Goal: Transaction & Acquisition: Purchase product/service

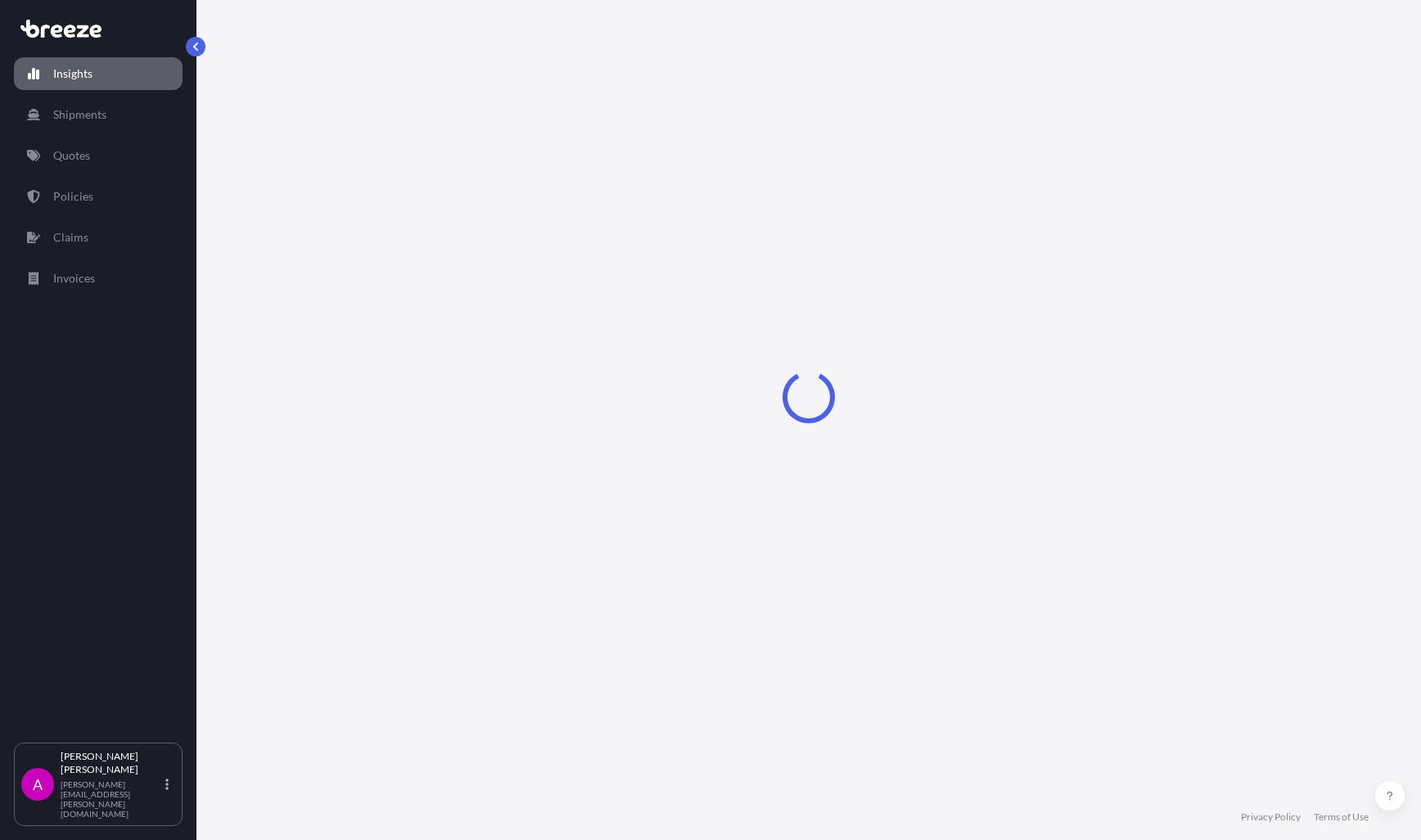
select select "2025"
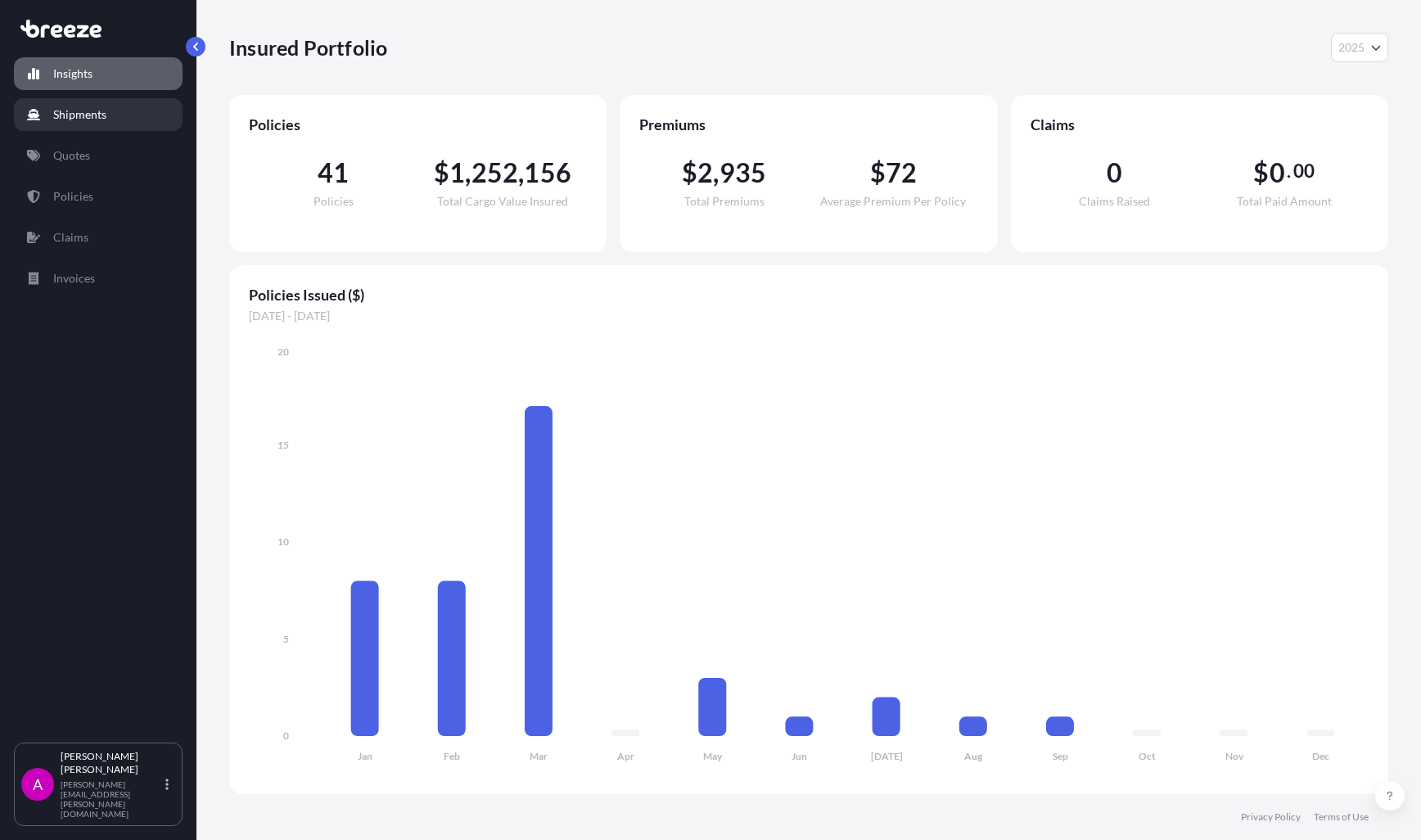
click at [80, 113] on p "Shipments" at bounding box center [79, 114] width 53 height 16
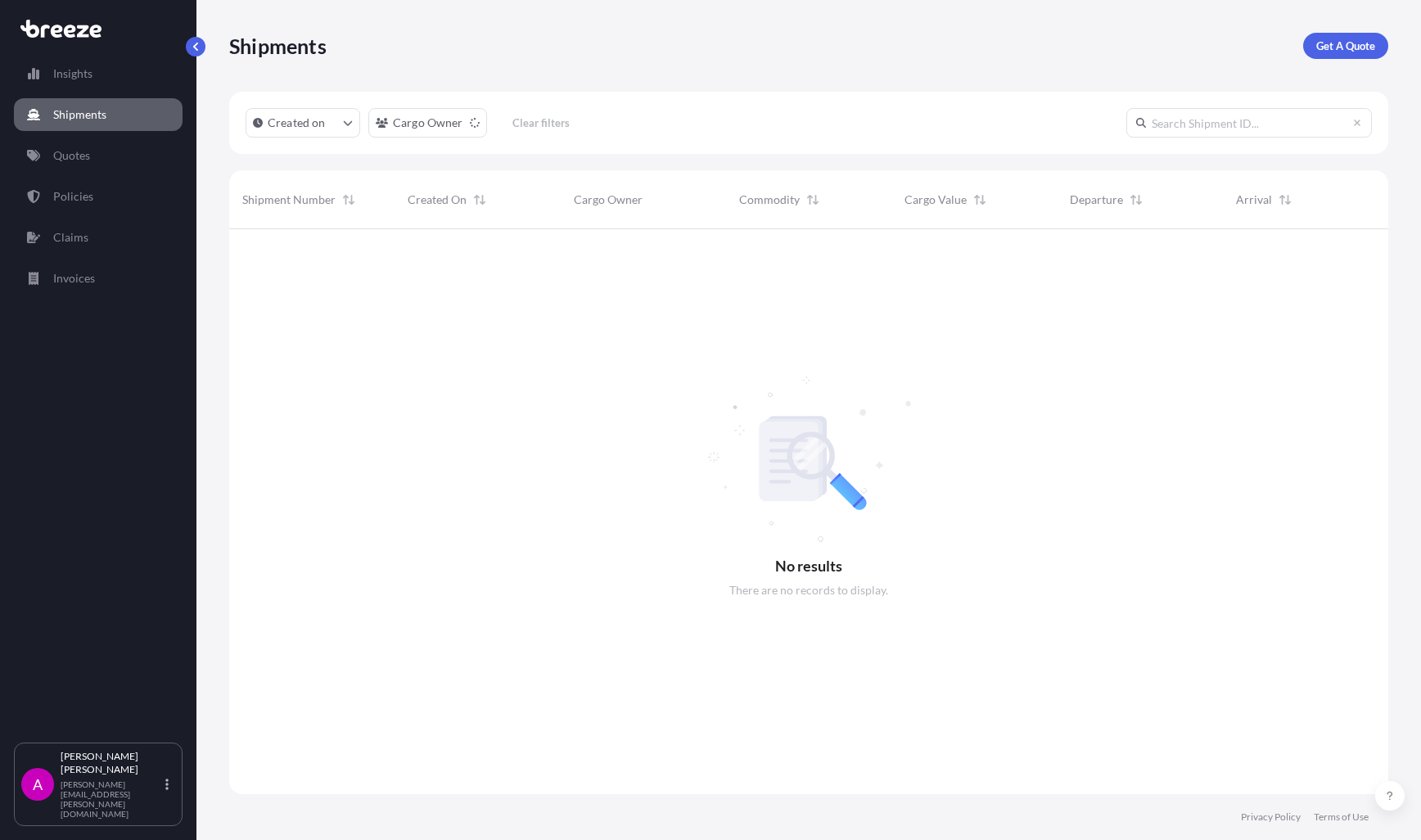
scroll to position [611, 1147]
click at [84, 152] on p "Quotes" at bounding box center [71, 155] width 37 height 16
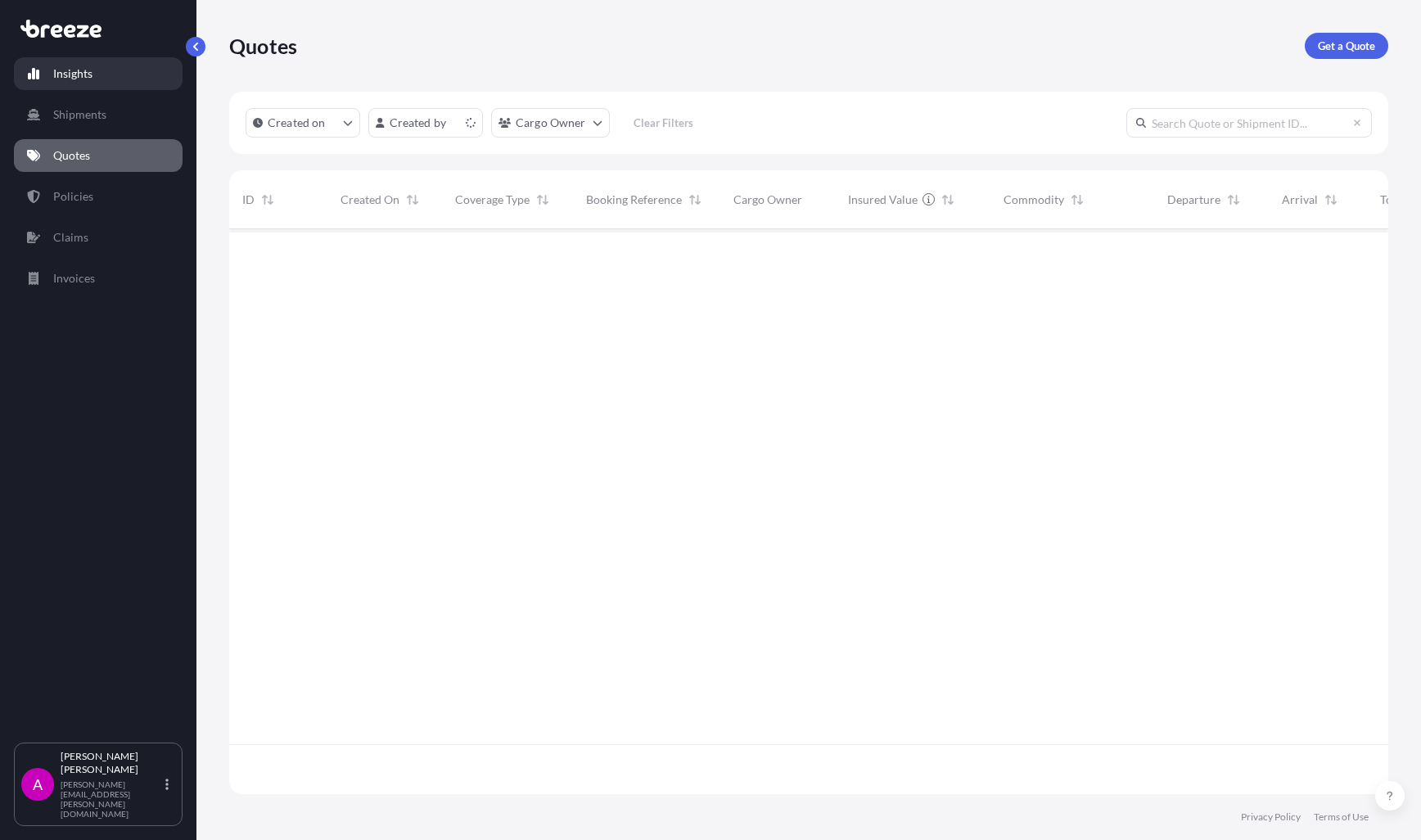
click at [93, 74] on link "Insights" at bounding box center [98, 73] width 169 height 33
select select "2025"
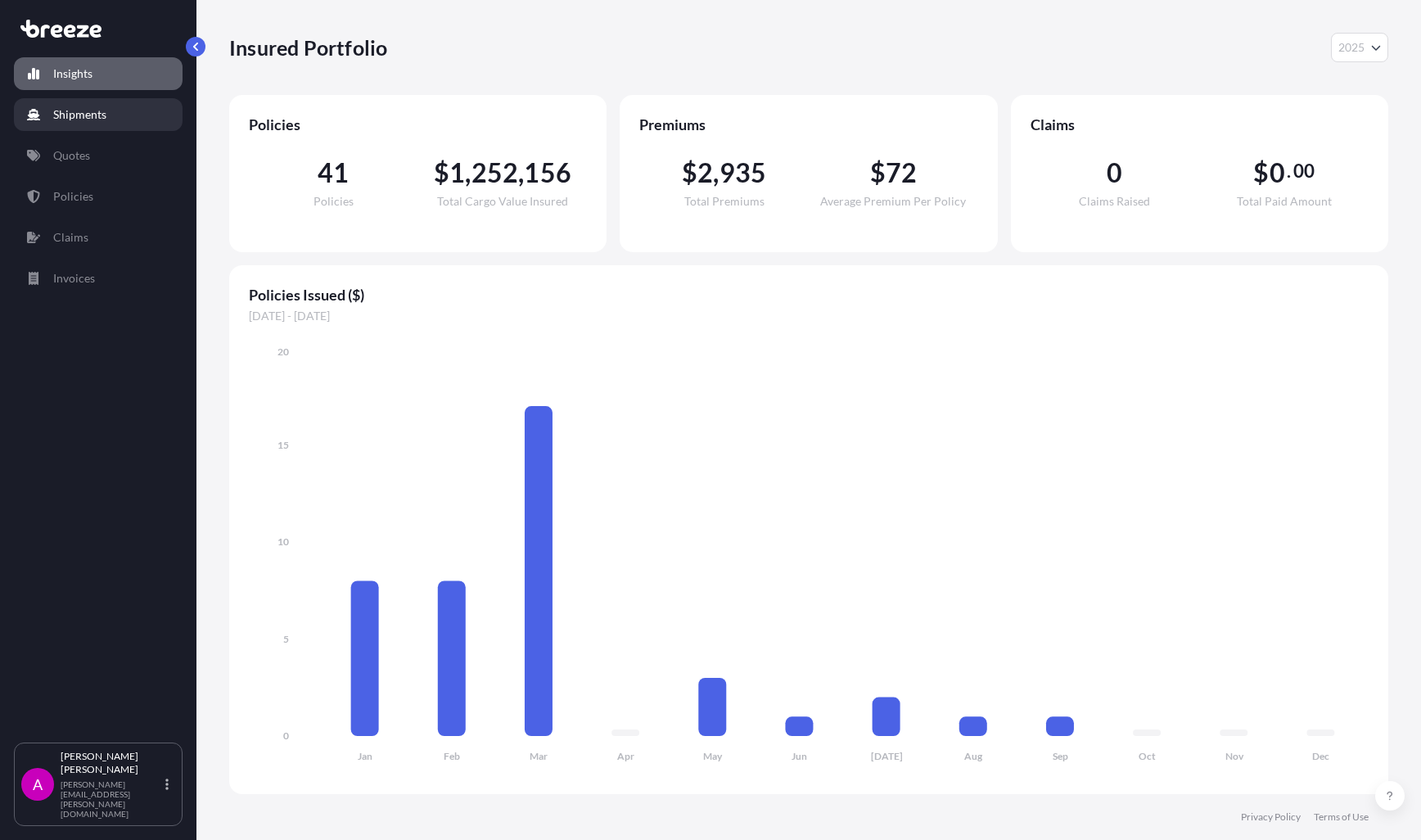
click at [56, 121] on p "Shipments" at bounding box center [79, 114] width 53 height 16
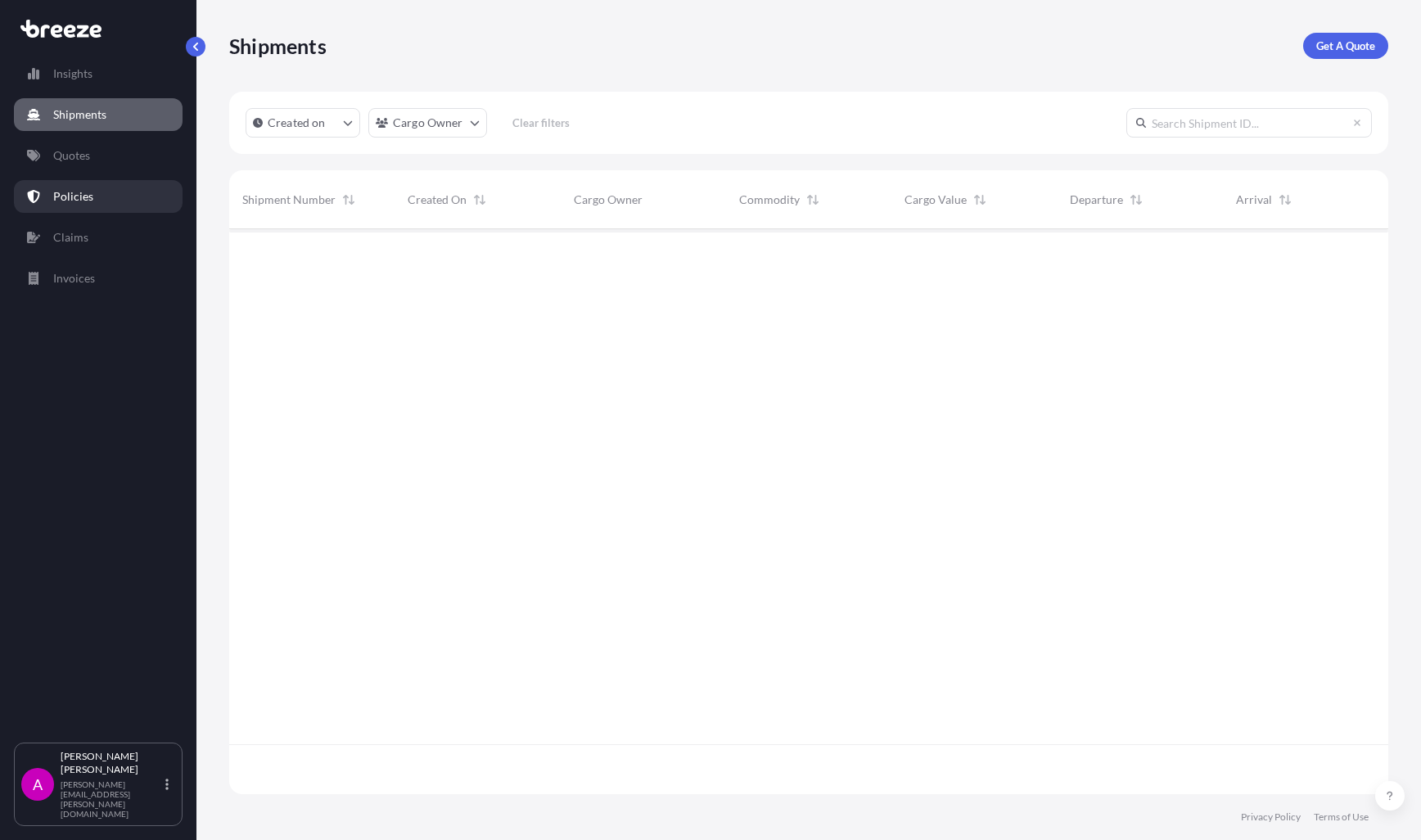
scroll to position [611, 1147]
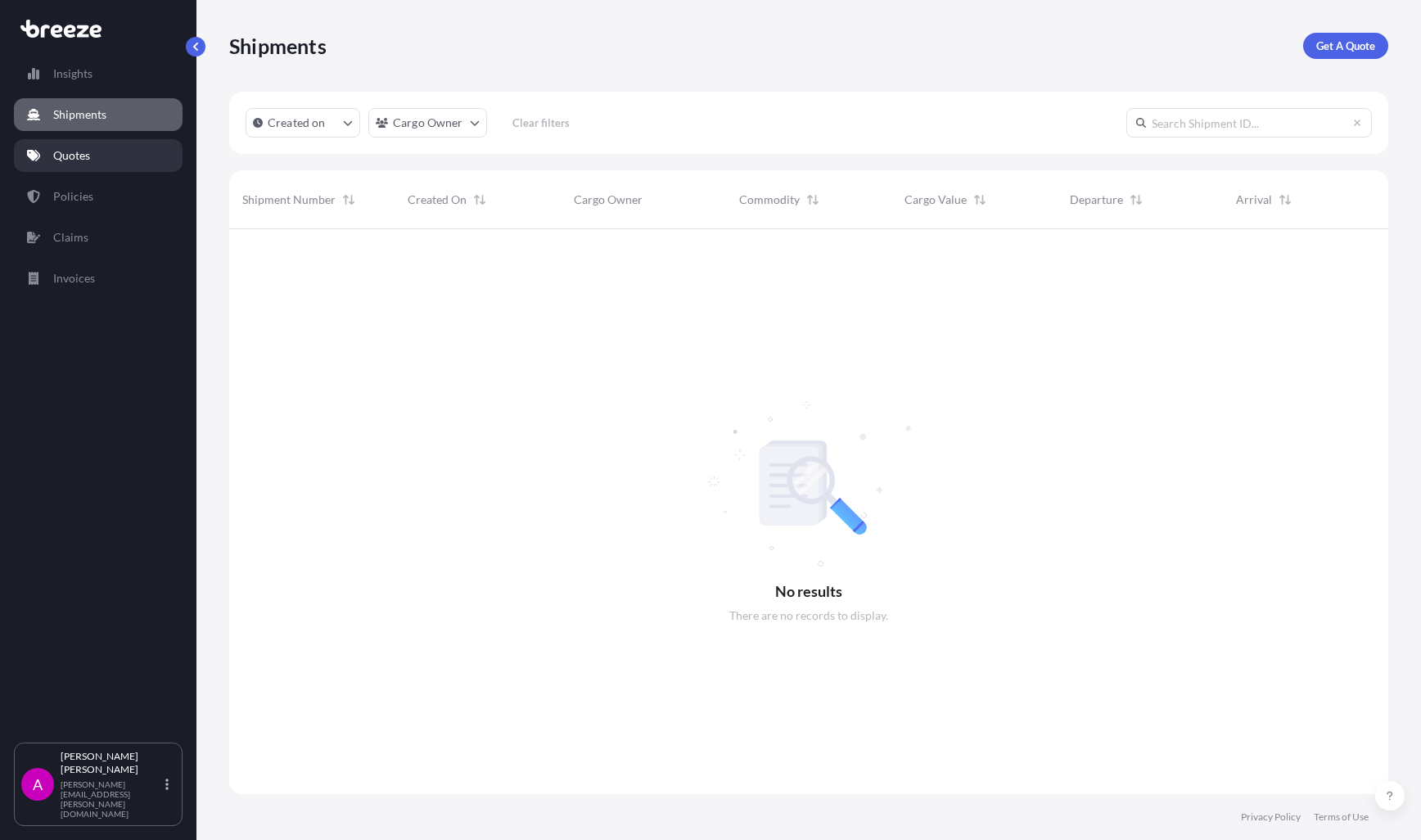
click at [70, 156] on p "Quotes" at bounding box center [71, 155] width 37 height 16
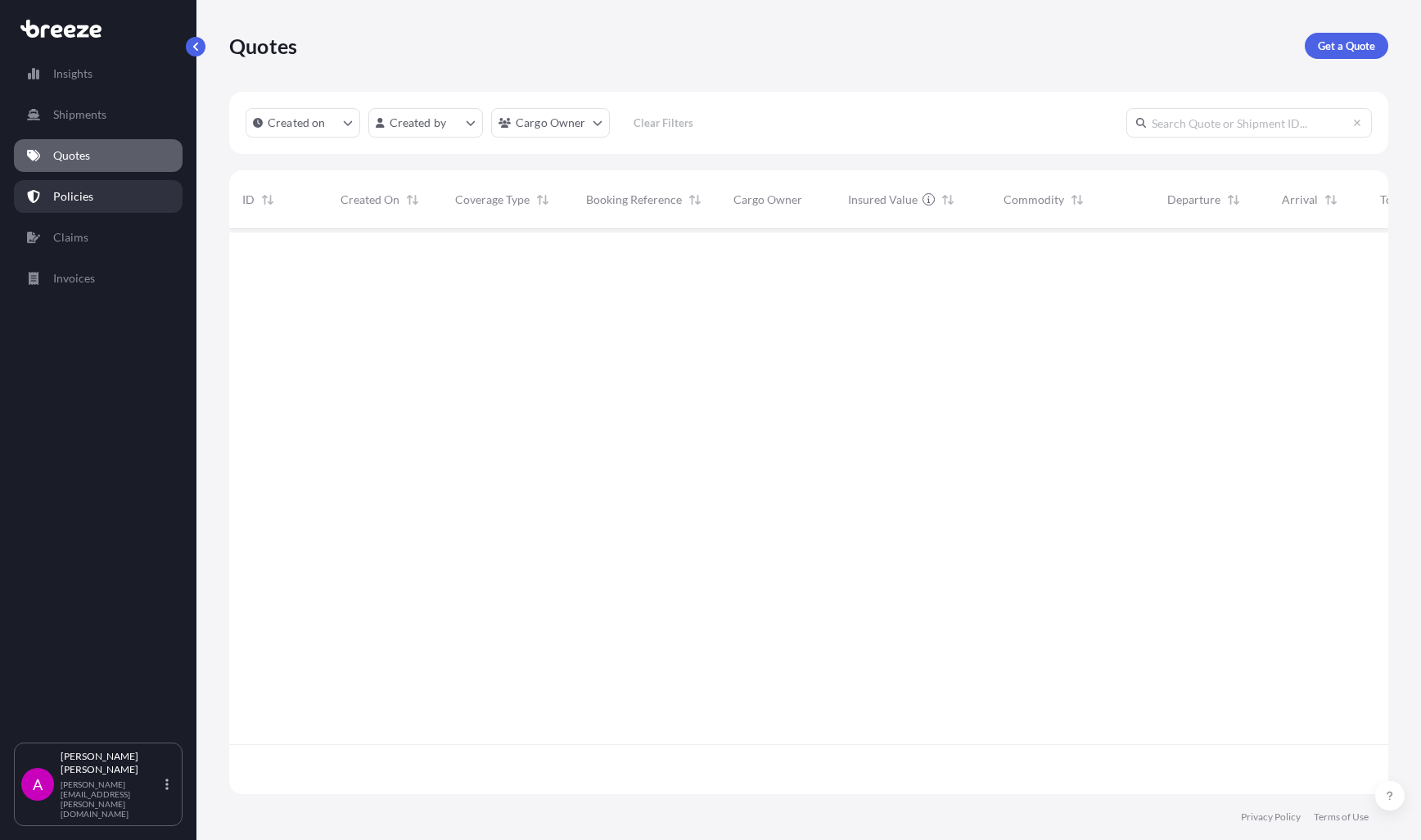
scroll to position [562, 1147]
click at [65, 196] on p "Policies" at bounding box center [73, 196] width 40 height 16
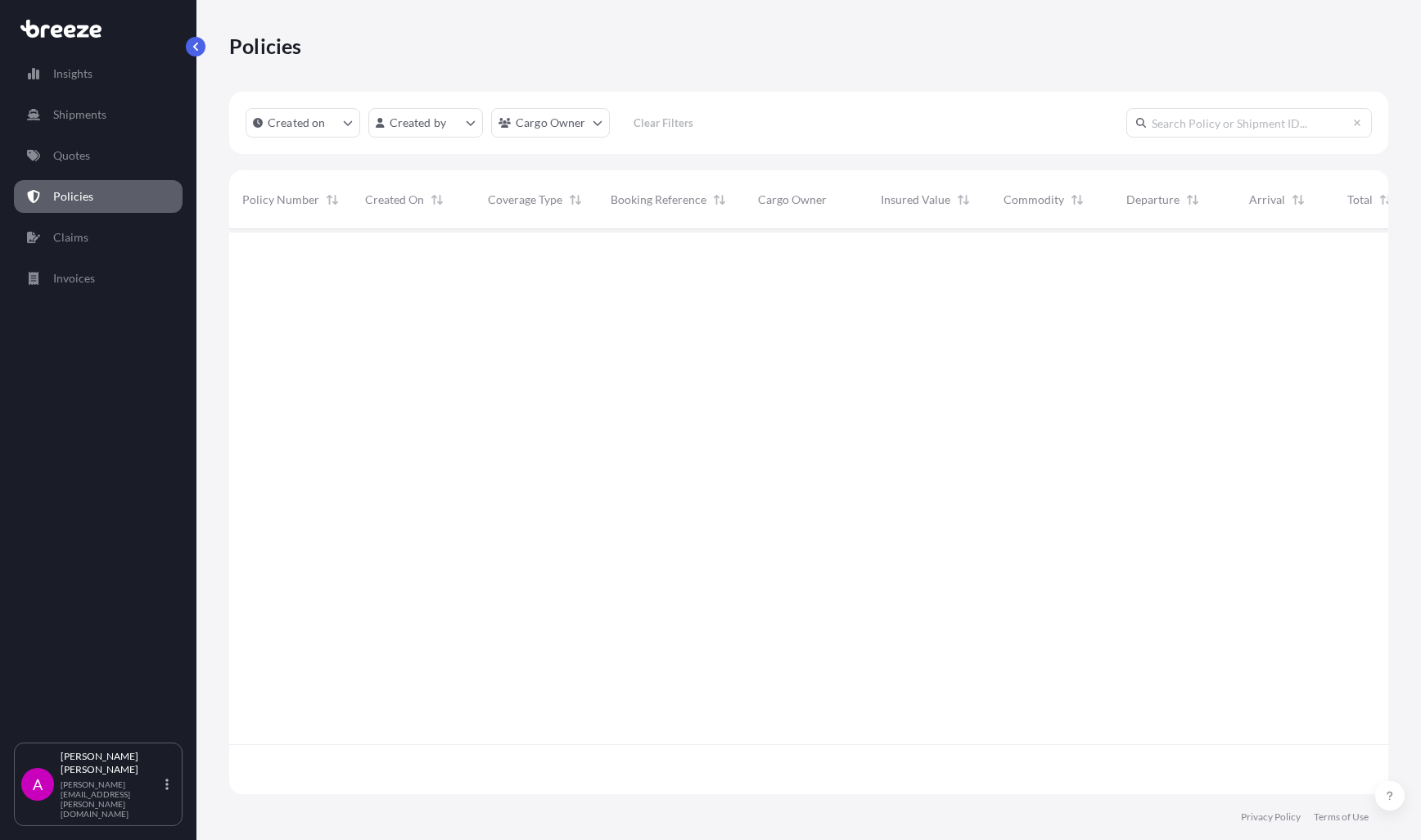
scroll to position [562, 1147]
click at [83, 152] on p "Quotes" at bounding box center [71, 155] width 37 height 16
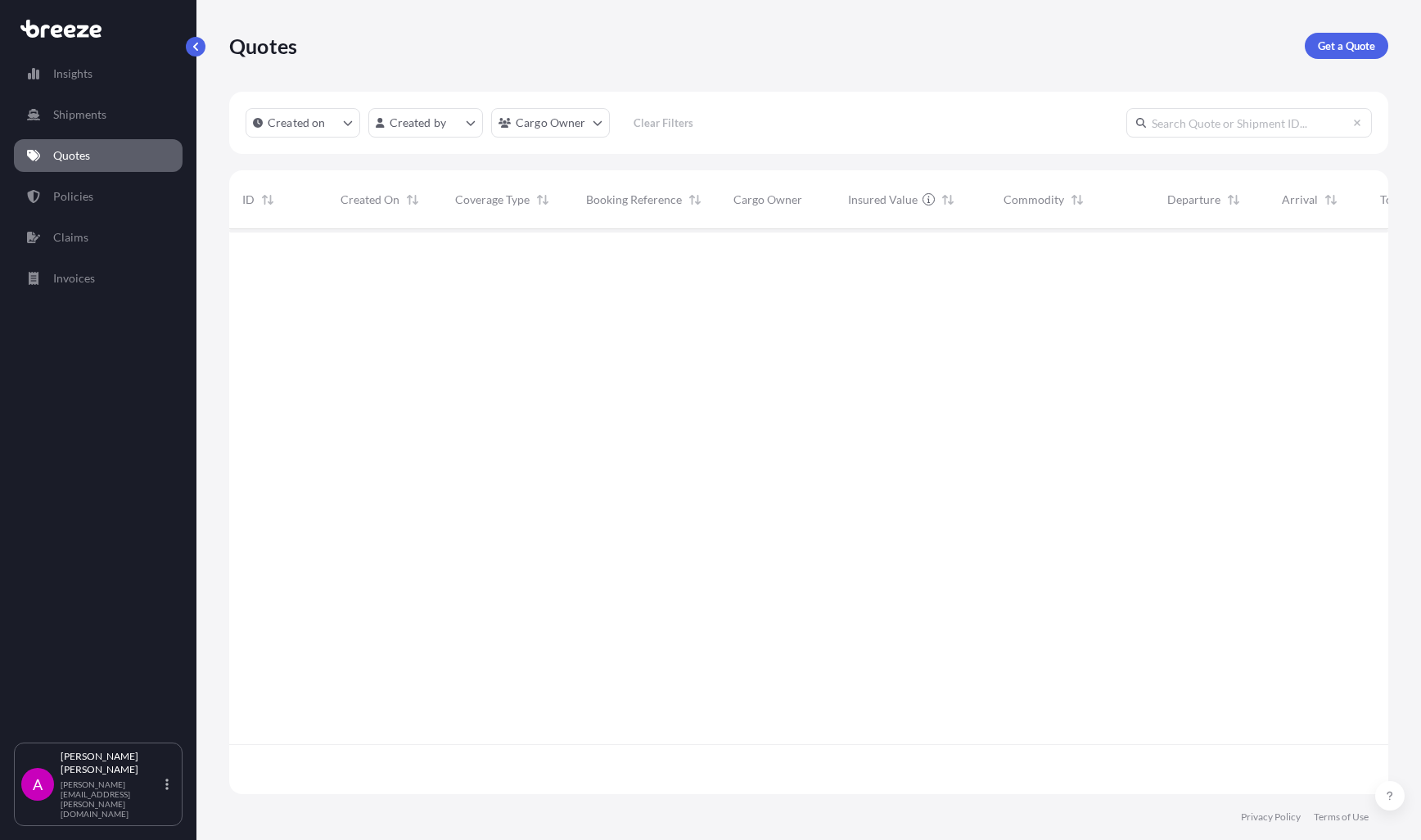
scroll to position [562, 1147]
click at [1338, 46] on p "Get a Quote" at bounding box center [1346, 46] width 57 height 16
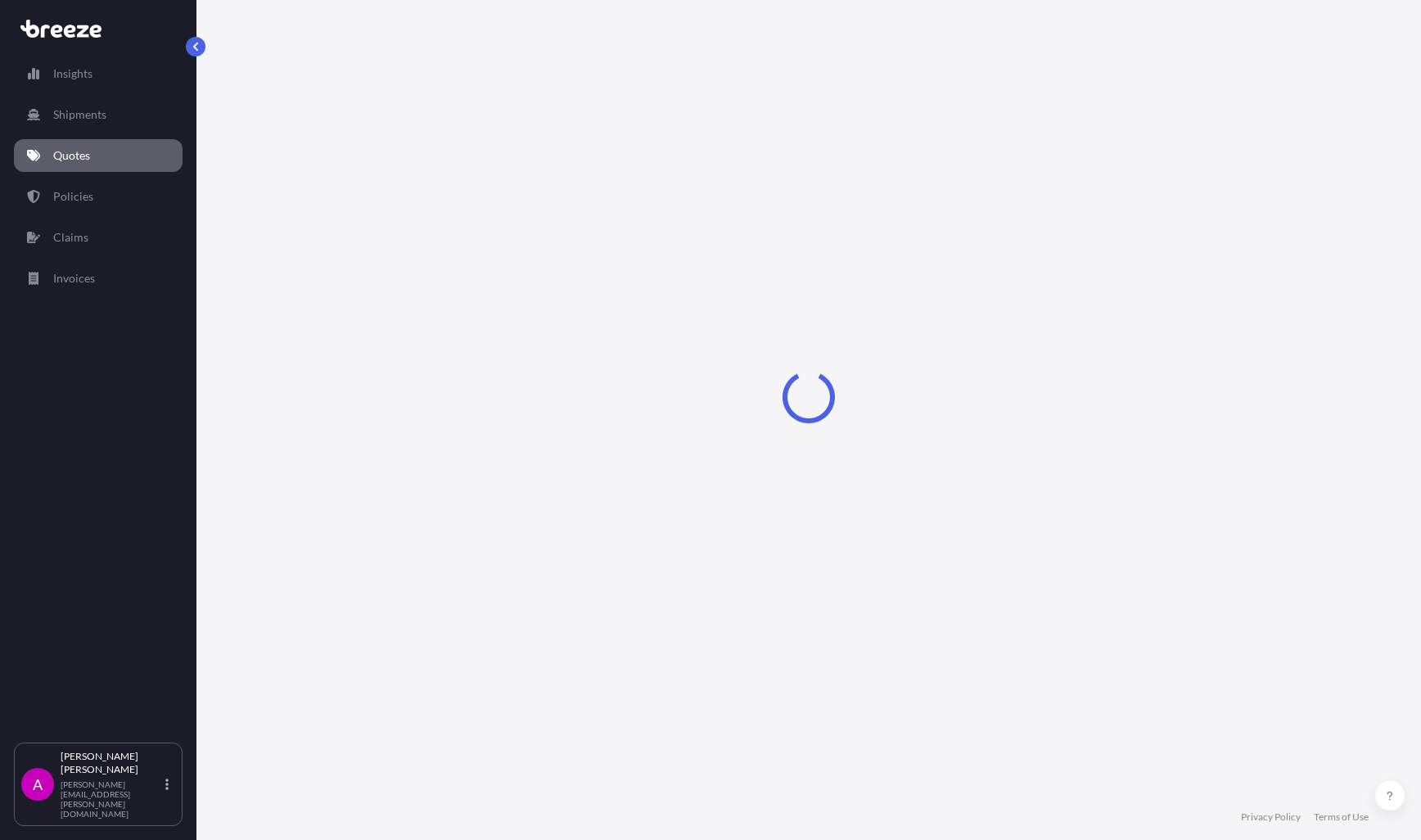
select select "Sea"
select select "1"
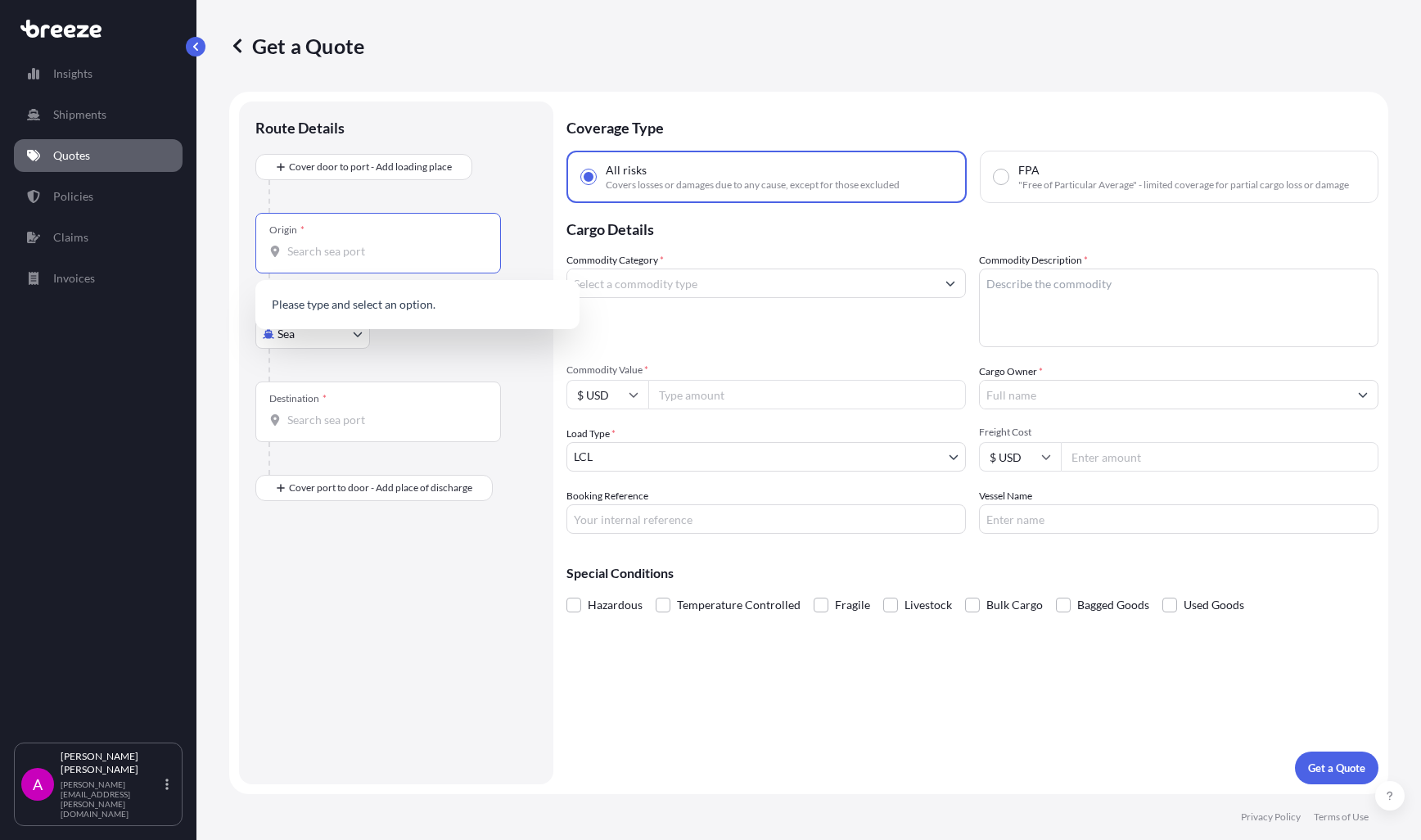
click at [320, 256] on input "Origin *" at bounding box center [383, 251] width 193 height 16
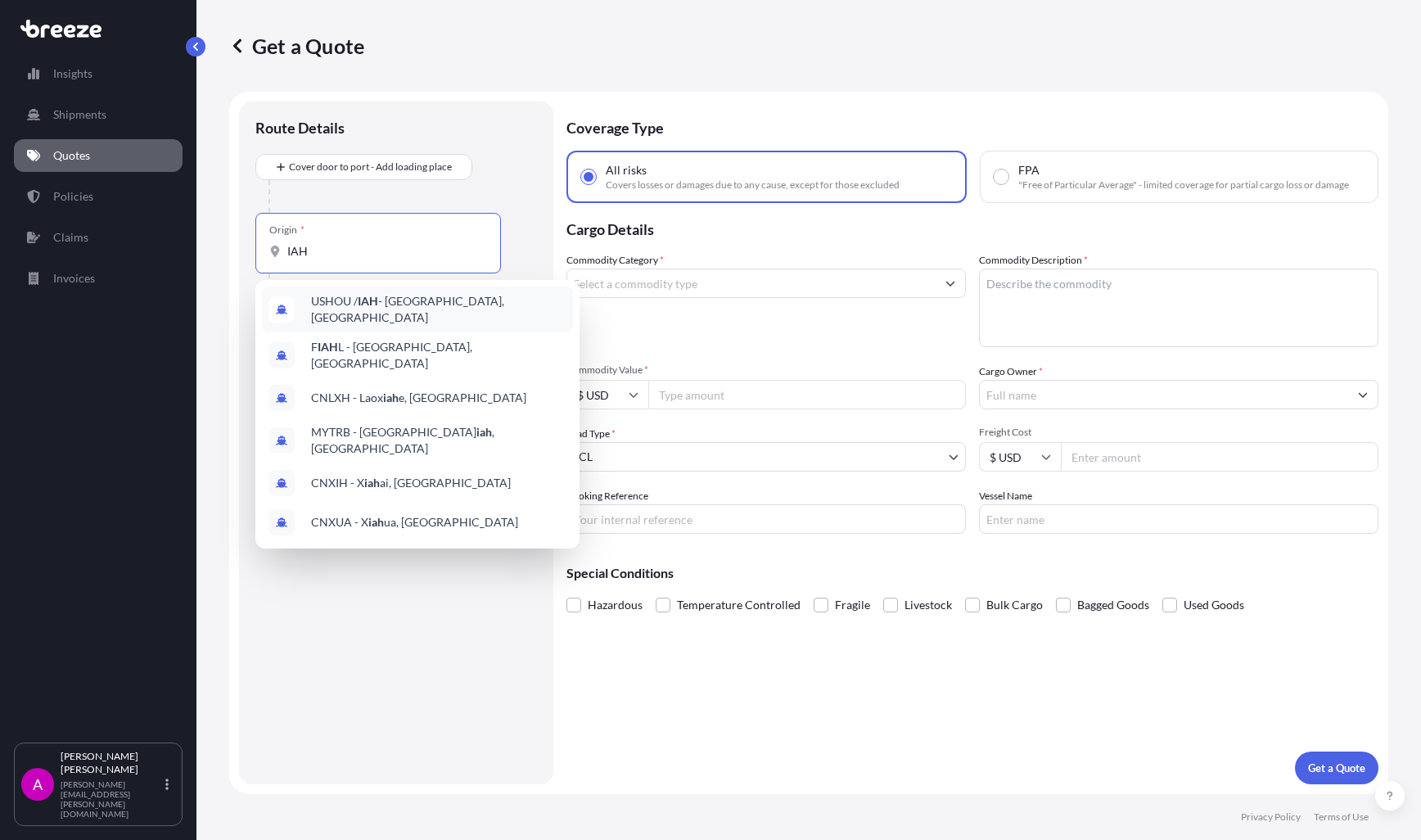
click at [434, 309] on span "USHOU / IAH - [GEOGRAPHIC_DATA], [GEOGRAPHIC_DATA]" at bounding box center [438, 309] width 255 height 33
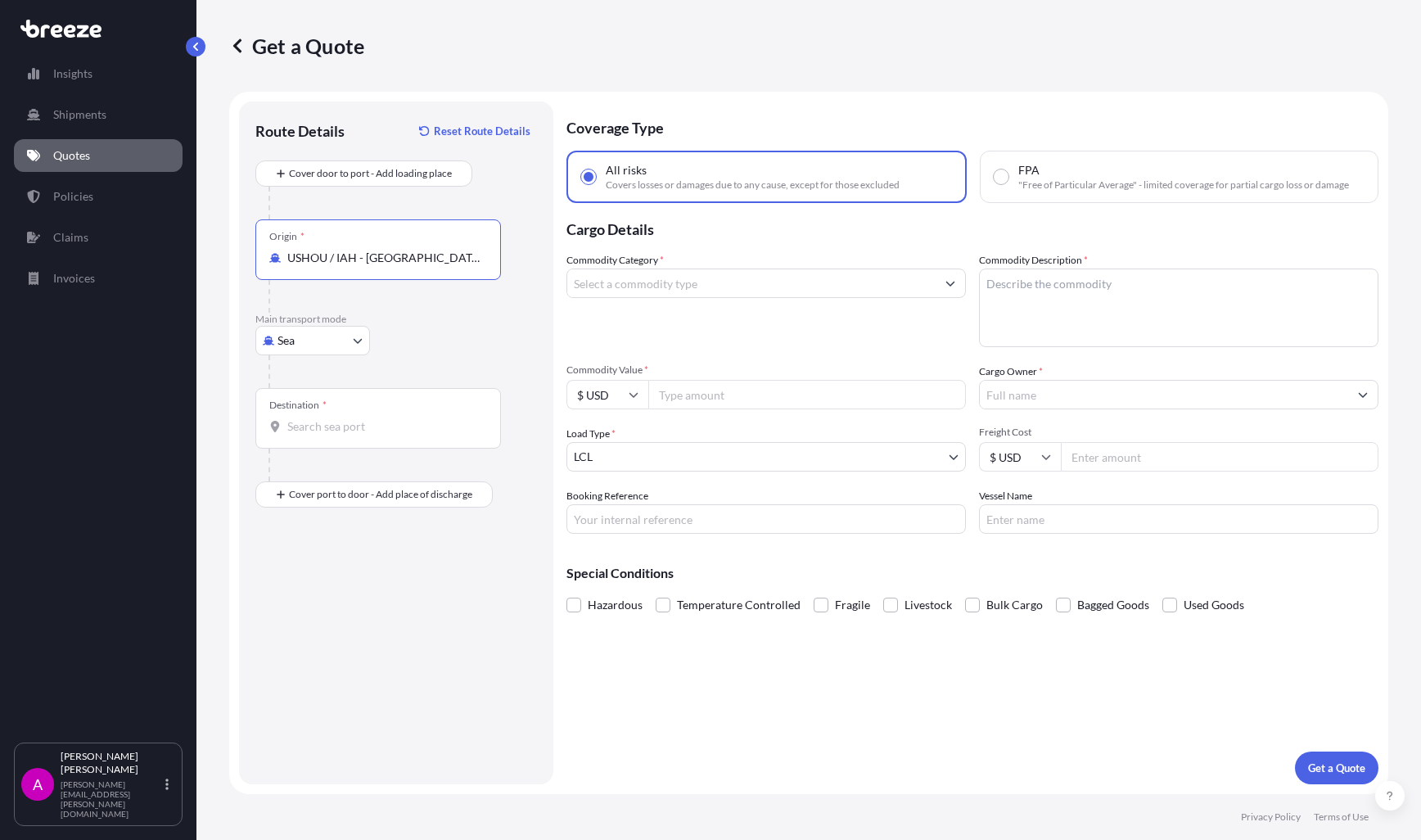
type input "USHOU / IAH - [GEOGRAPHIC_DATA], [GEOGRAPHIC_DATA]"
click at [300, 337] on body "0 options available. 6 options available. Insights Shipments Quotes Policies Cl…" at bounding box center [710, 420] width 1421 height 840
click at [305, 411] on div "Air" at bounding box center [313, 412] width 102 height 29
select select "Air"
click at [338, 431] on input "Destination *" at bounding box center [383, 426] width 193 height 16
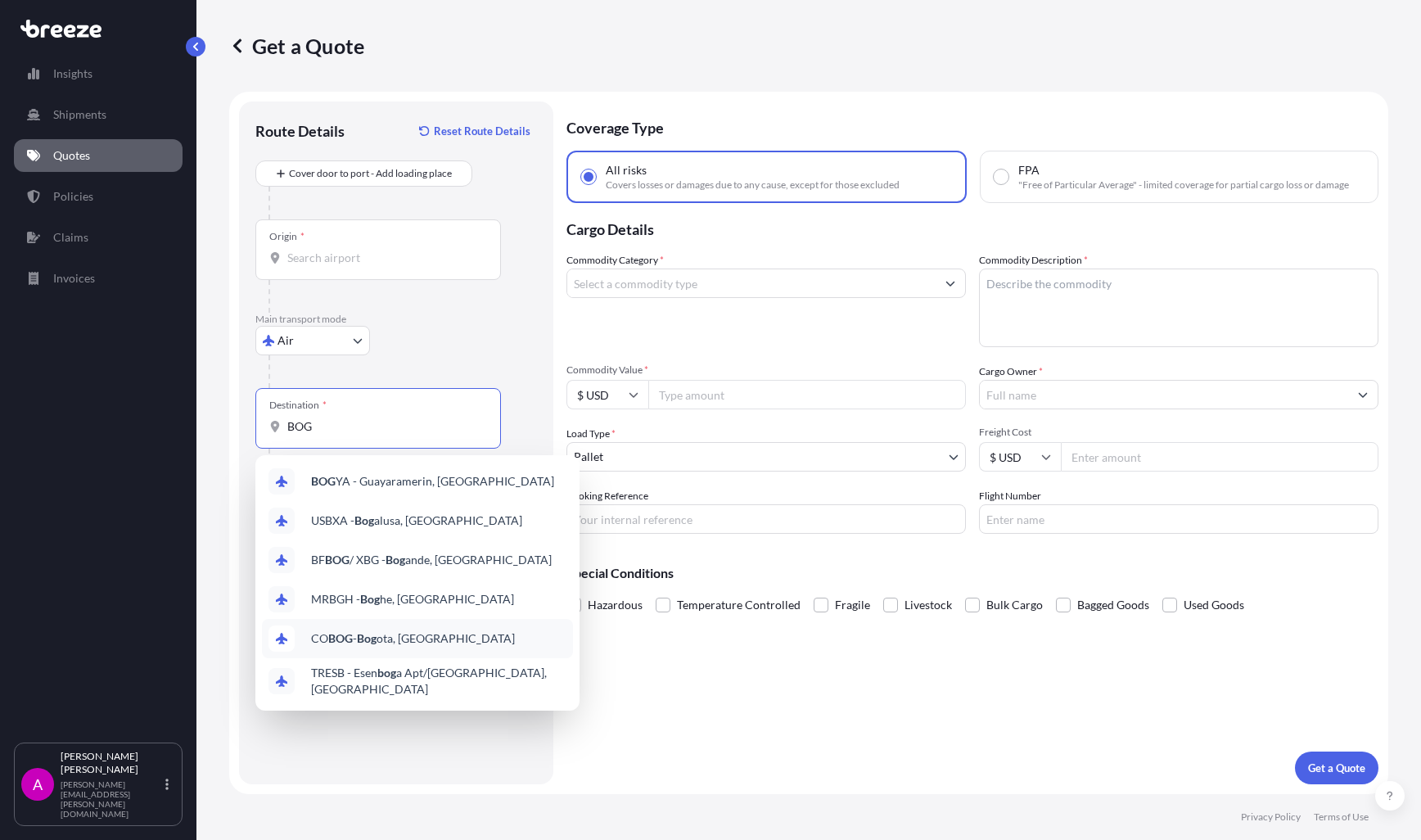
click at [356, 638] on span "CO BOG - Bog ota, [GEOGRAPHIC_DATA]" at bounding box center [413, 638] width 204 height 16
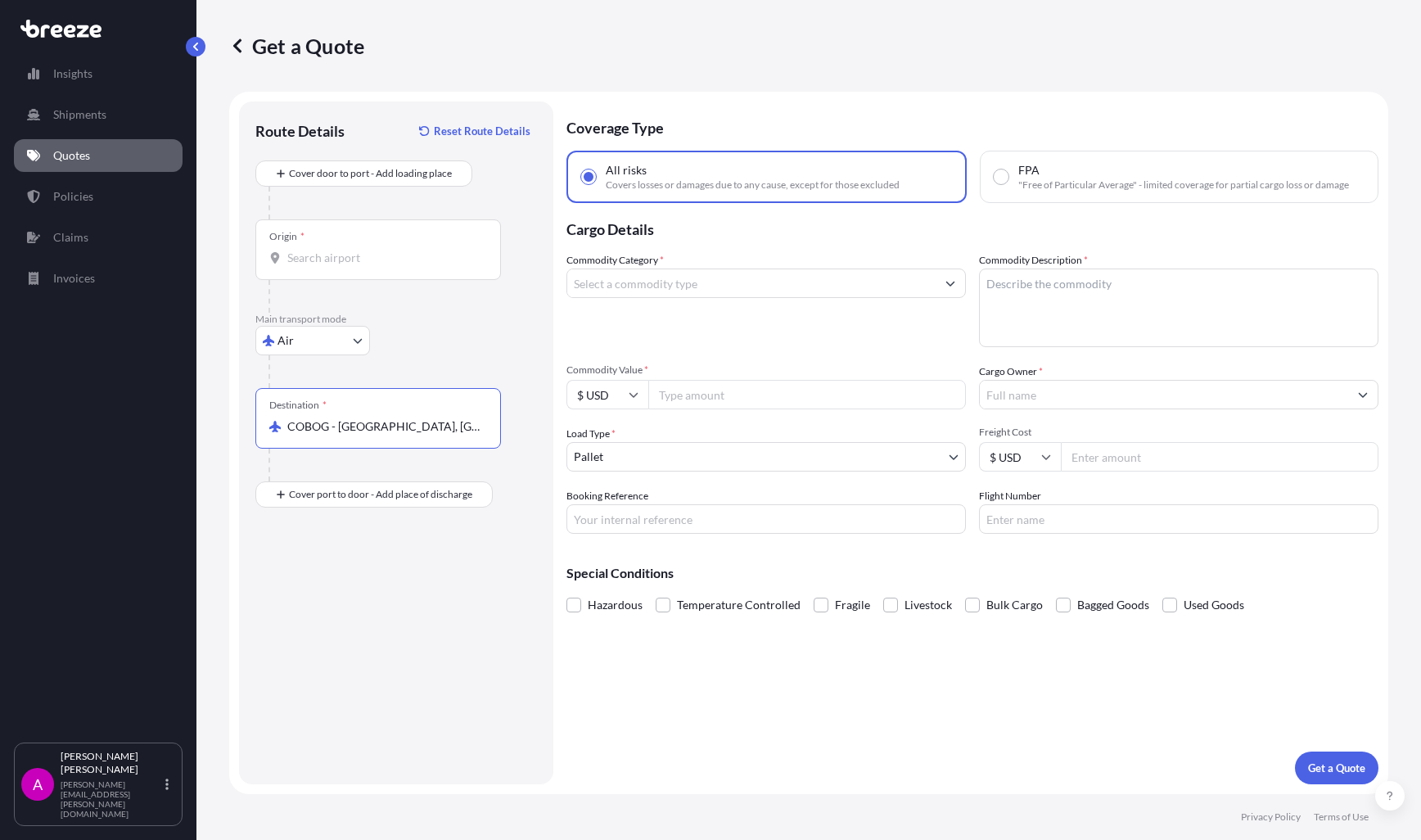
type input "COBOG - [GEOGRAPHIC_DATA], [GEOGRAPHIC_DATA]"
click at [694, 404] on input "Commodity Value *" at bounding box center [807, 394] width 318 height 29
type input "1"
type input "18000"
click at [668, 287] on input "Commodity Category *" at bounding box center [751, 282] width 368 height 29
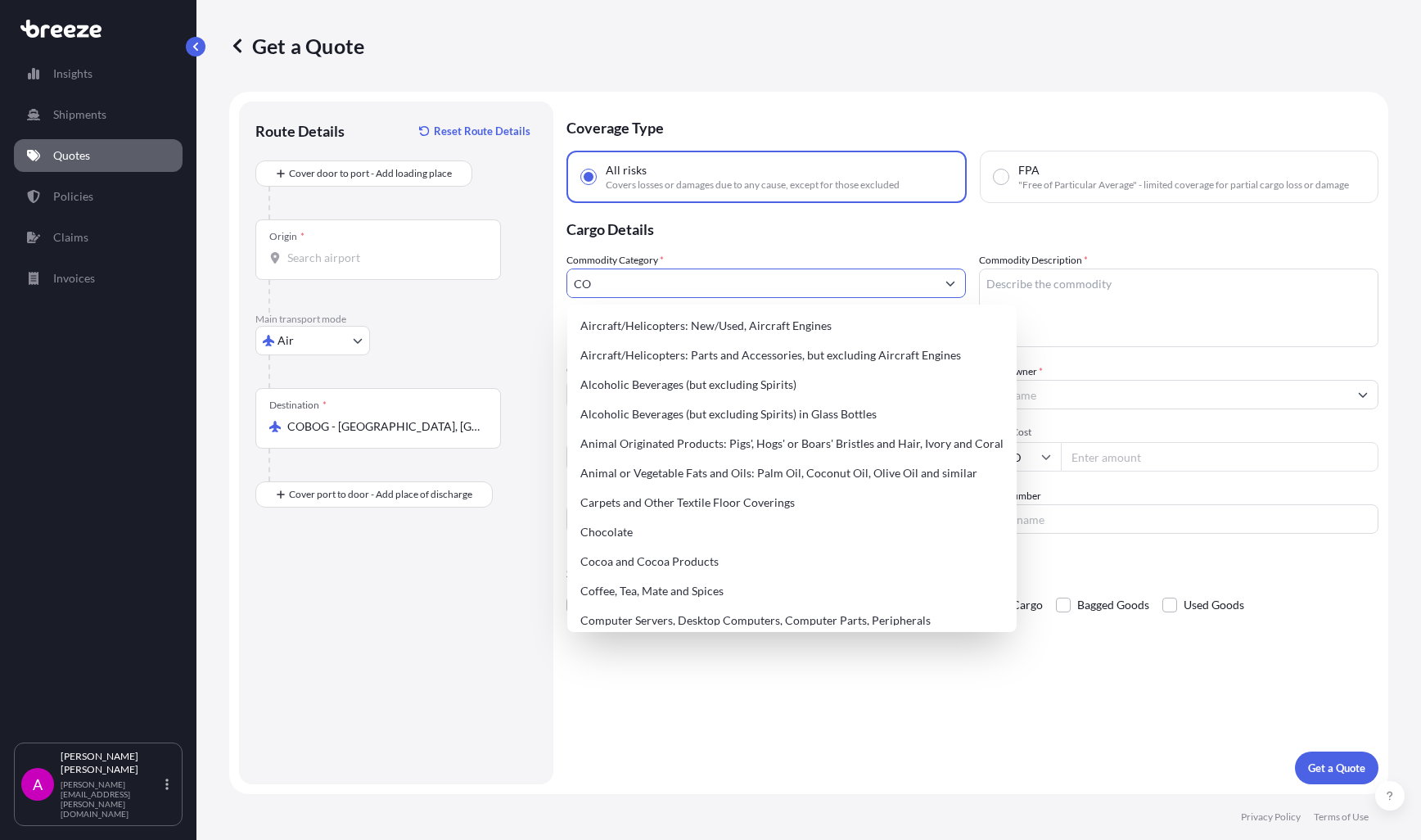
type input "C"
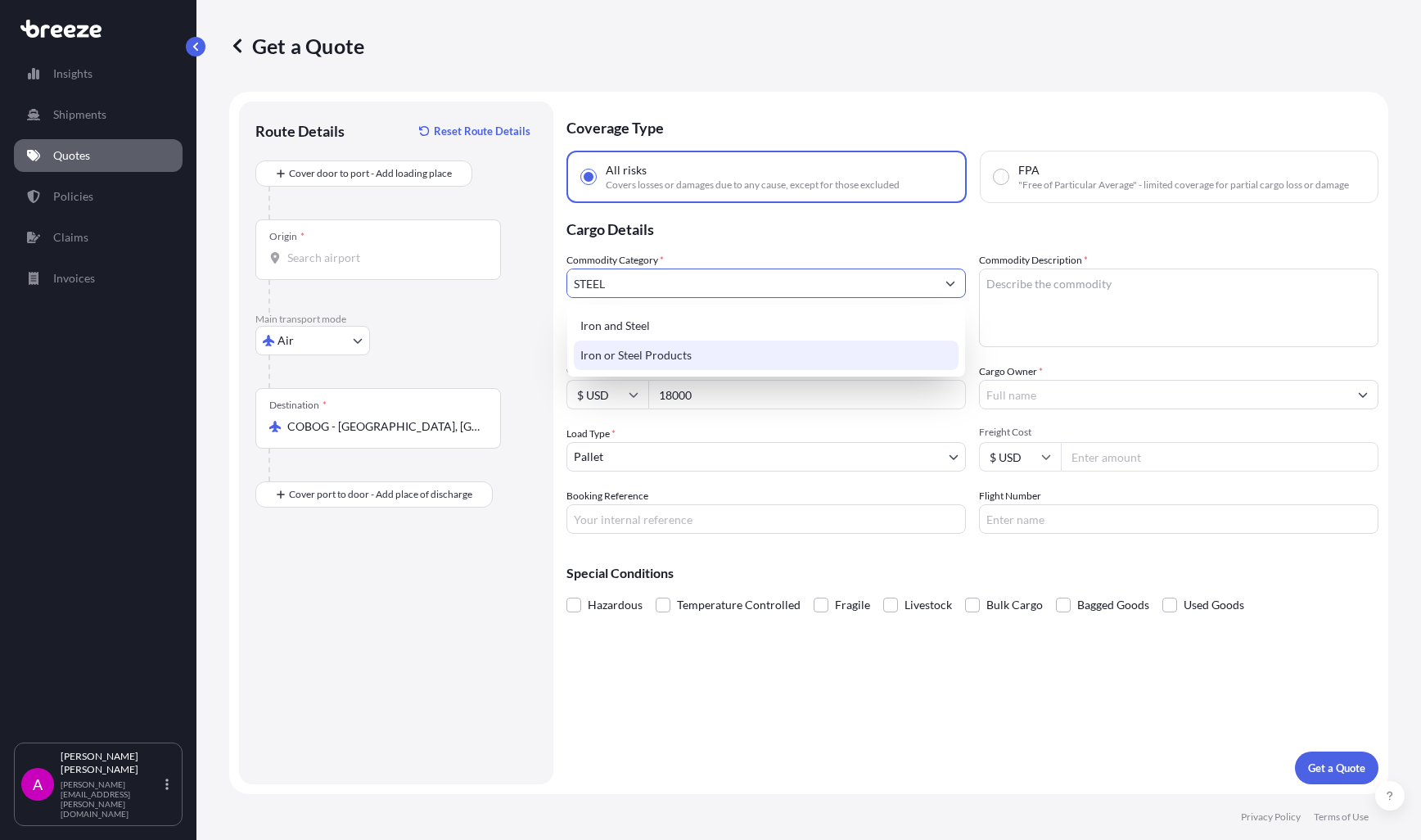
click at [662, 351] on div "Iron or Steel Products" at bounding box center [766, 355] width 385 height 29
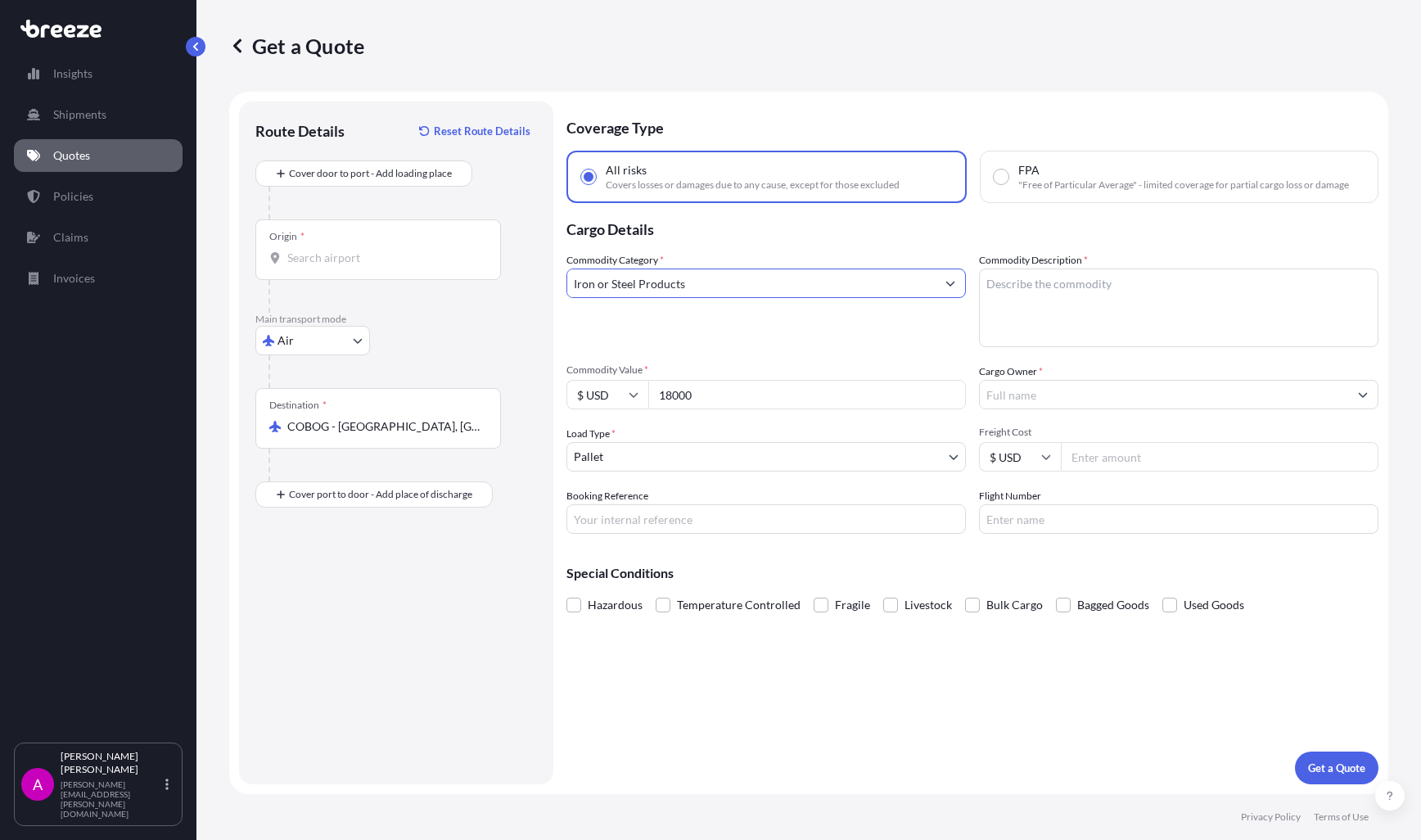
type input "Iron or Steel Products"
click at [1027, 301] on textarea "Commodity Description *" at bounding box center [1178, 307] width 399 height 79
type textarea "1 PALLET STC 15 COUPLINGS"
click at [1067, 387] on input "Cargo Owner *" at bounding box center [1164, 394] width 368 height 29
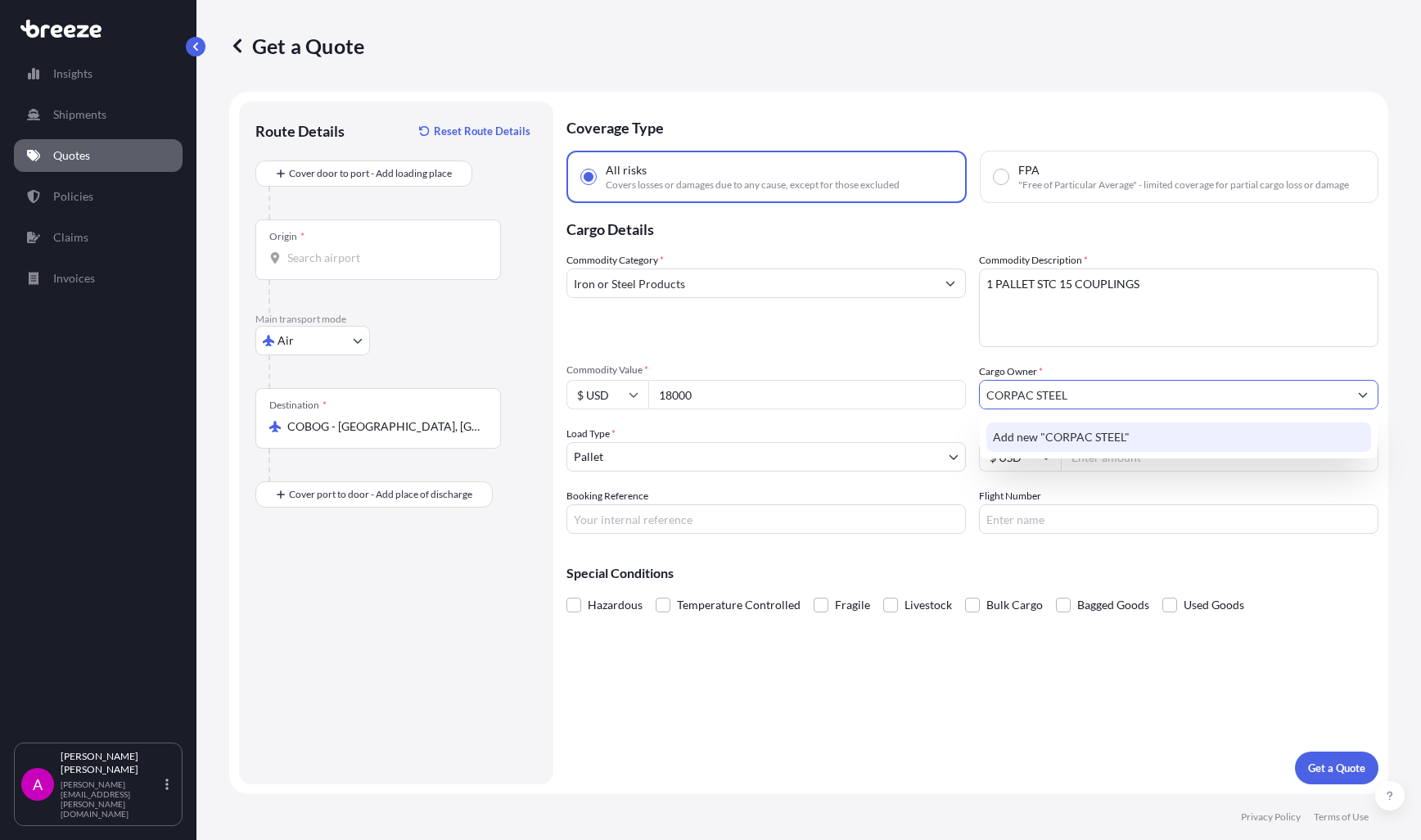
click at [1117, 435] on span "Add new "CORPAC STEEL"" at bounding box center [1061, 437] width 137 height 16
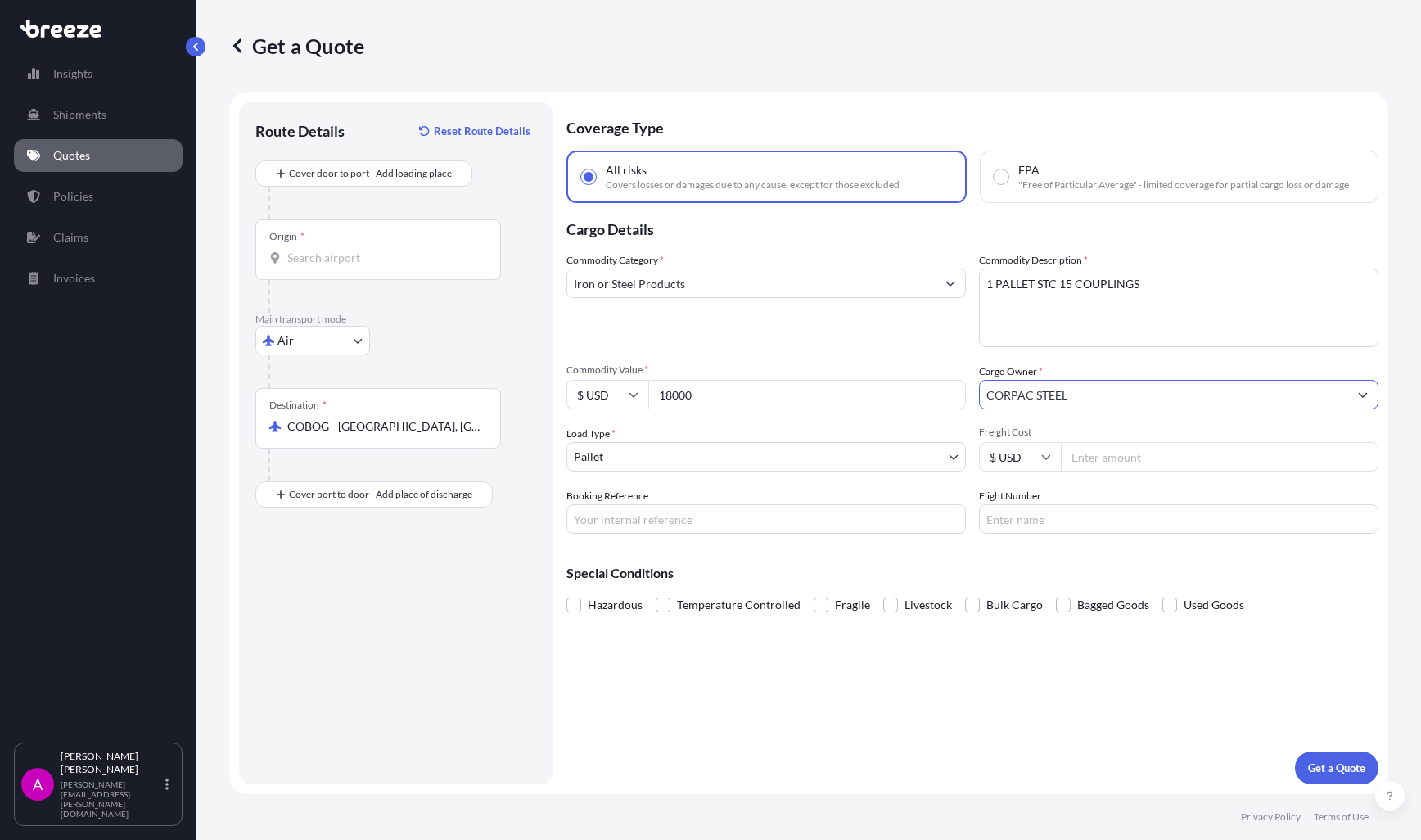
click at [1084, 387] on input "CORPAC STEEL" at bounding box center [1164, 394] width 368 height 29
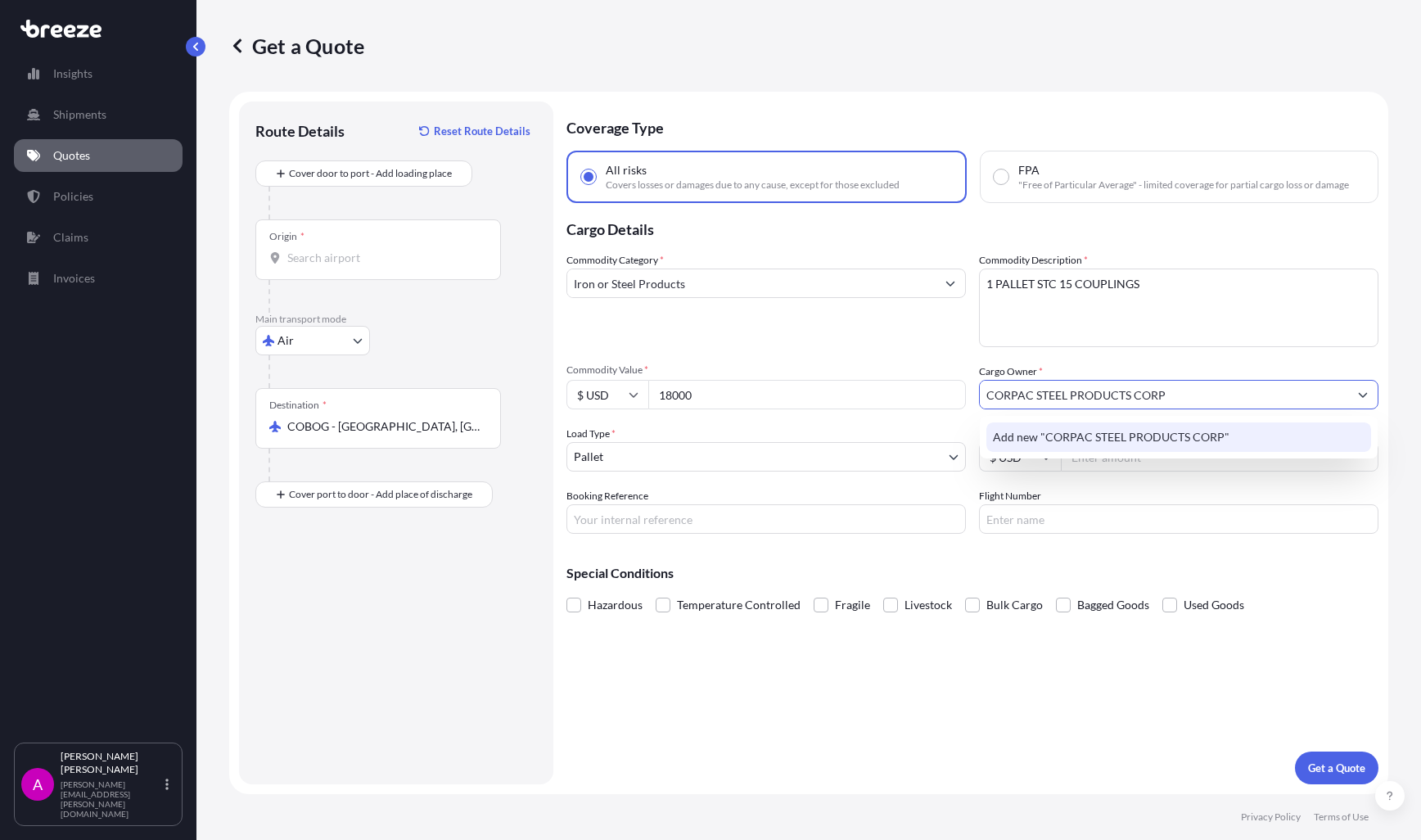
type input "CORPAC STEEL PRODUCTS CORP"
click at [1062, 514] on input "Flight Number" at bounding box center [1178, 518] width 399 height 29
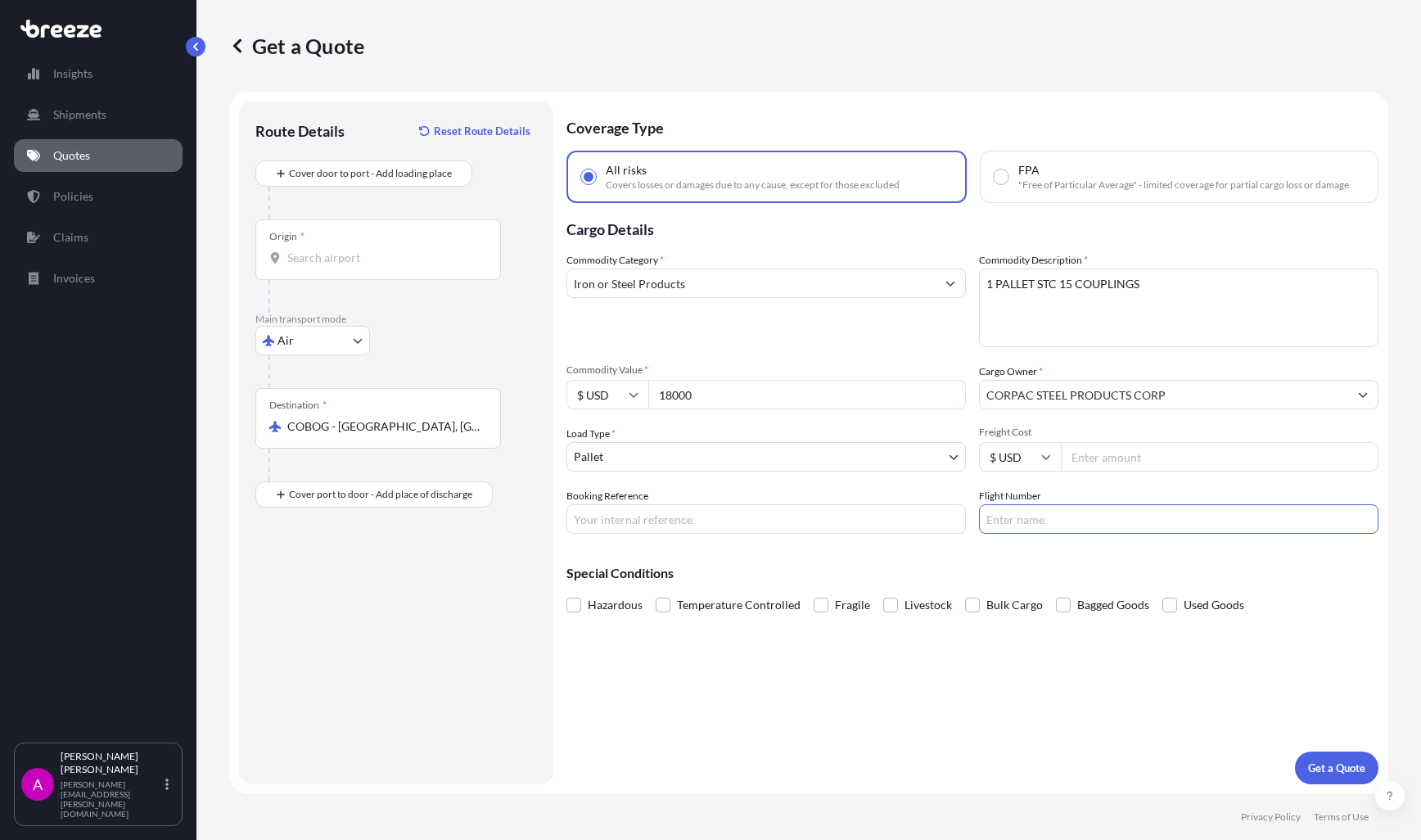
click at [1132, 458] on input "Freight Cost" at bounding box center [1220, 456] width 318 height 29
drag, startPoint x: 647, startPoint y: 399, endPoint x: 630, endPoint y: 400, distance: 17.2
click at [630, 400] on div "$ USD 18000" at bounding box center [765, 394] width 399 height 29
click at [1157, 458] on input "Freight Cost" at bounding box center [1220, 456] width 318 height 29
type input "1790"
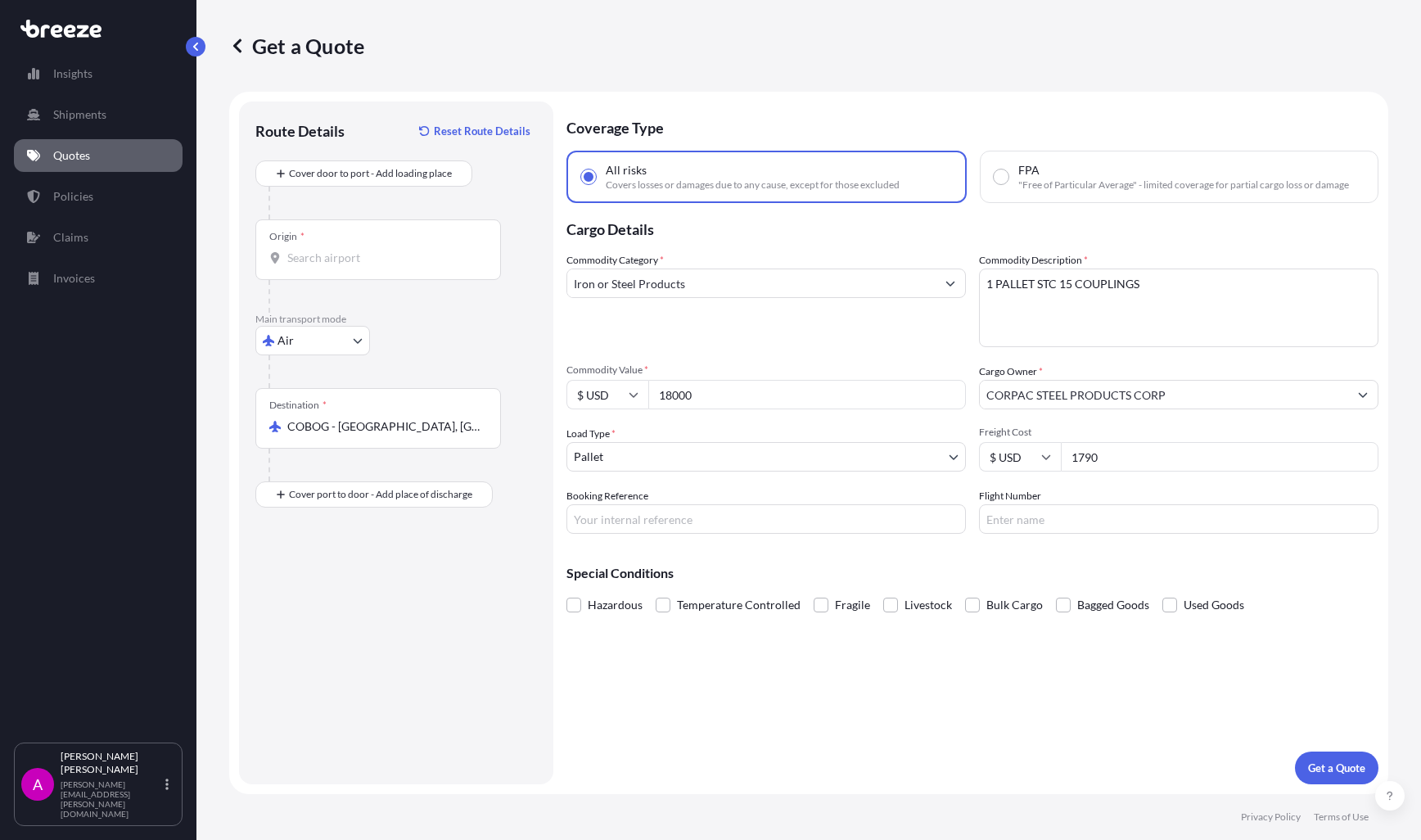
drag, startPoint x: 680, startPoint y: 393, endPoint x: 548, endPoint y: 404, distance: 132.2
click at [559, 405] on form "Route Details Reset Route Details Cover door to port - Add loading place Place …" at bounding box center [808, 443] width 1159 height 702
type input "13514.85"
click at [626, 514] on input "Booking Reference" at bounding box center [765, 518] width 399 height 29
type input "19602"
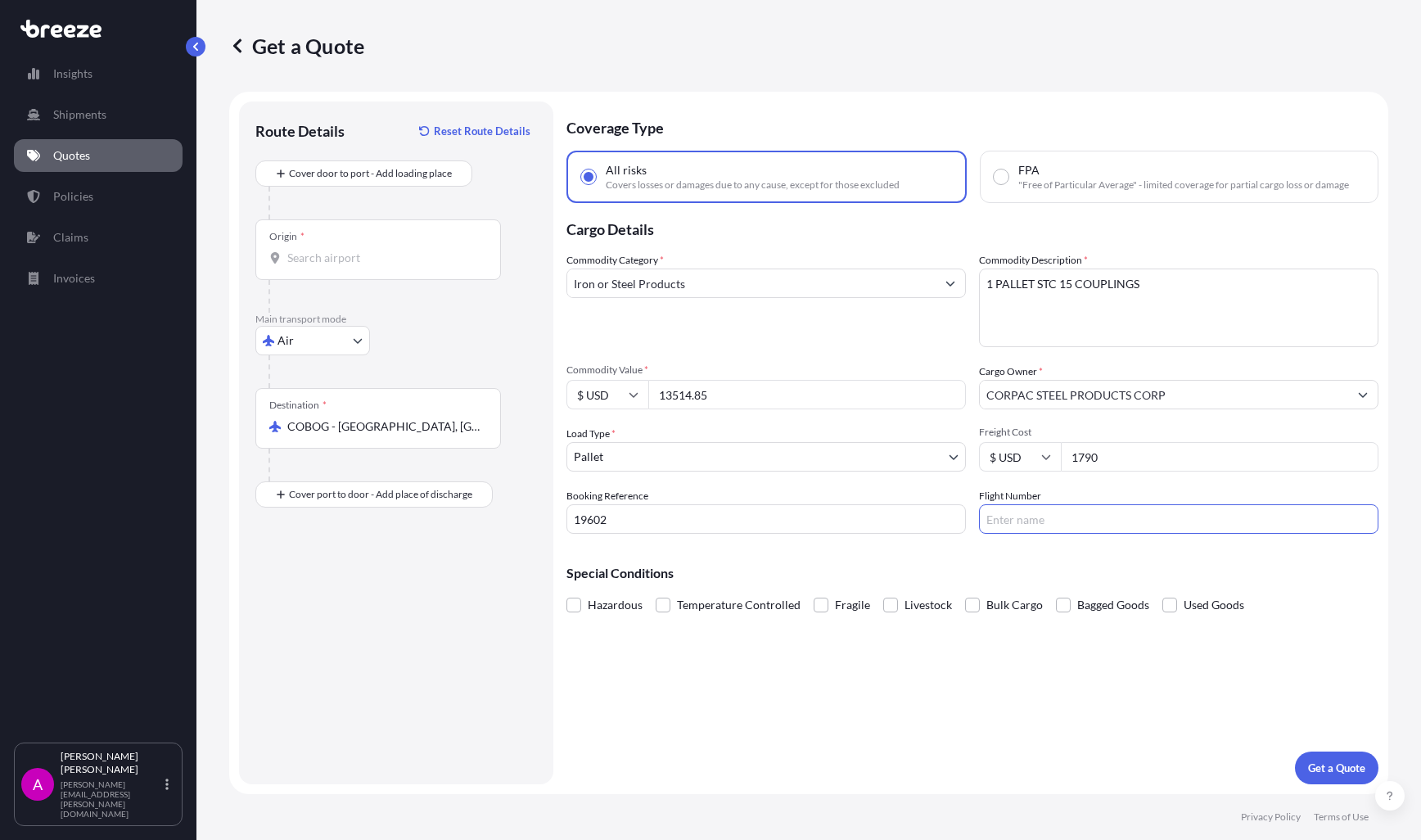
click at [1054, 517] on input "Flight Number" at bounding box center [1178, 518] width 399 height 29
click at [1051, 509] on input "Flight Number" at bounding box center [1178, 518] width 399 height 29
type input "AV0367"
click at [1327, 607] on div "Hazardous Temperature Controlled Fragile Livestock Bulk Cargo Bagged Goods Used…" at bounding box center [972, 605] width 812 height 25
click at [1351, 770] on p "Get a Quote" at bounding box center [1336, 768] width 57 height 16
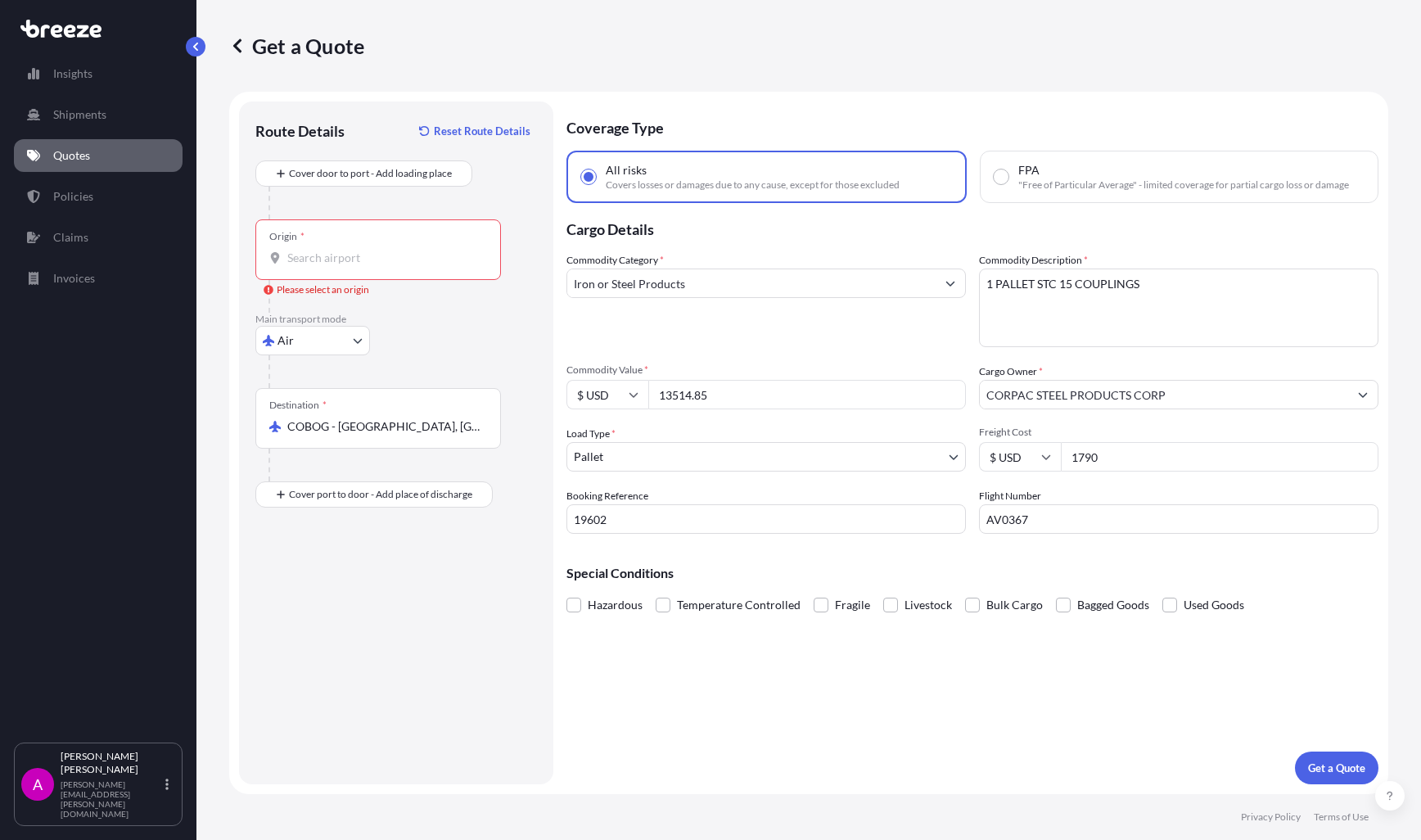
click at [374, 255] on input "Origin * Please select an origin" at bounding box center [383, 258] width 193 height 16
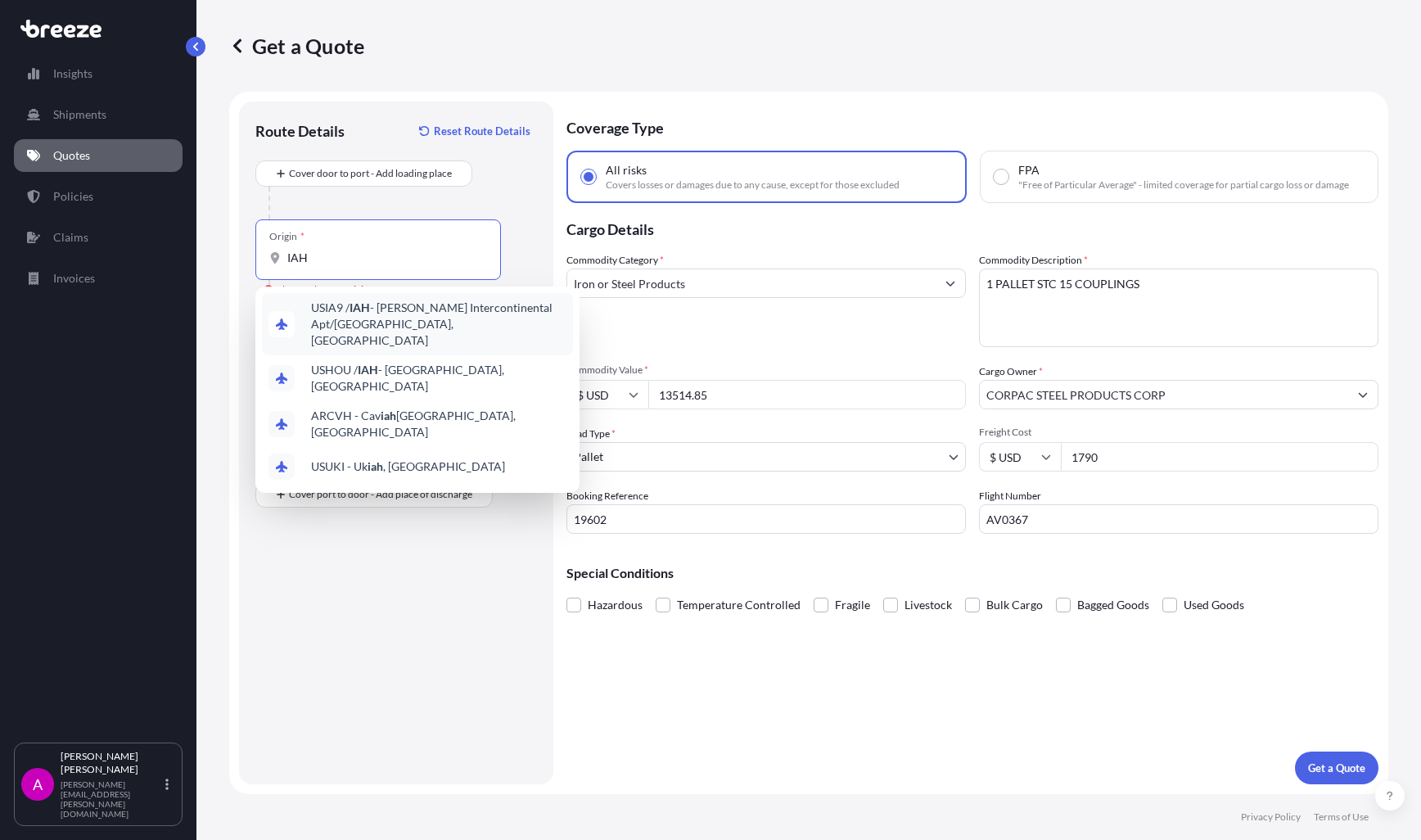
click at [416, 313] on span "USIA9 / IAH - [PERSON_NAME] Intercontinental Apt/[GEOGRAPHIC_DATA], [GEOGRAPHIC…" at bounding box center [438, 324] width 255 height 49
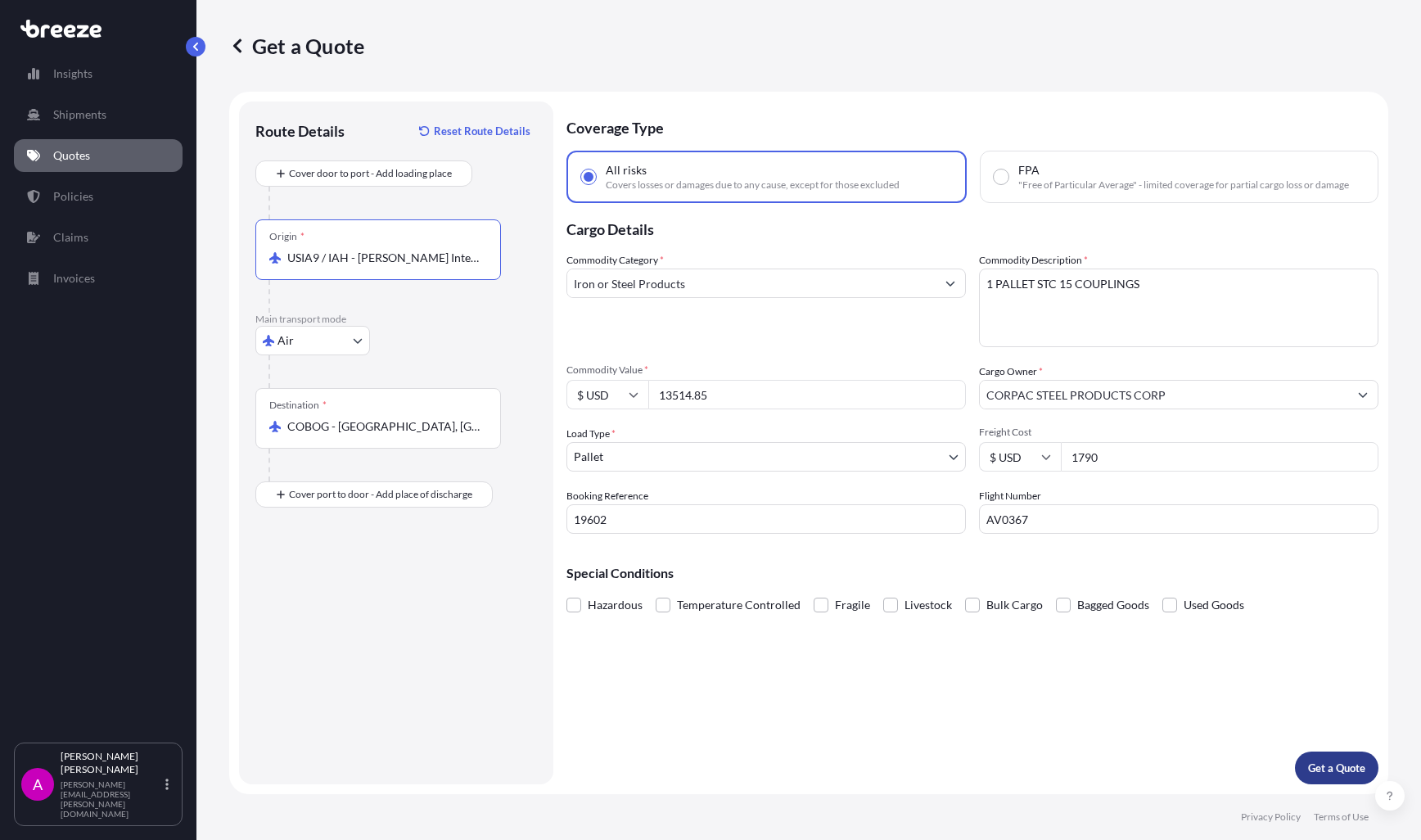
type input "USIA9 / IAH - [PERSON_NAME] Intercontinental Apt/[GEOGRAPHIC_DATA], [GEOGRAPHIC…"
click at [1342, 764] on p "Get a Quote" at bounding box center [1336, 768] width 57 height 16
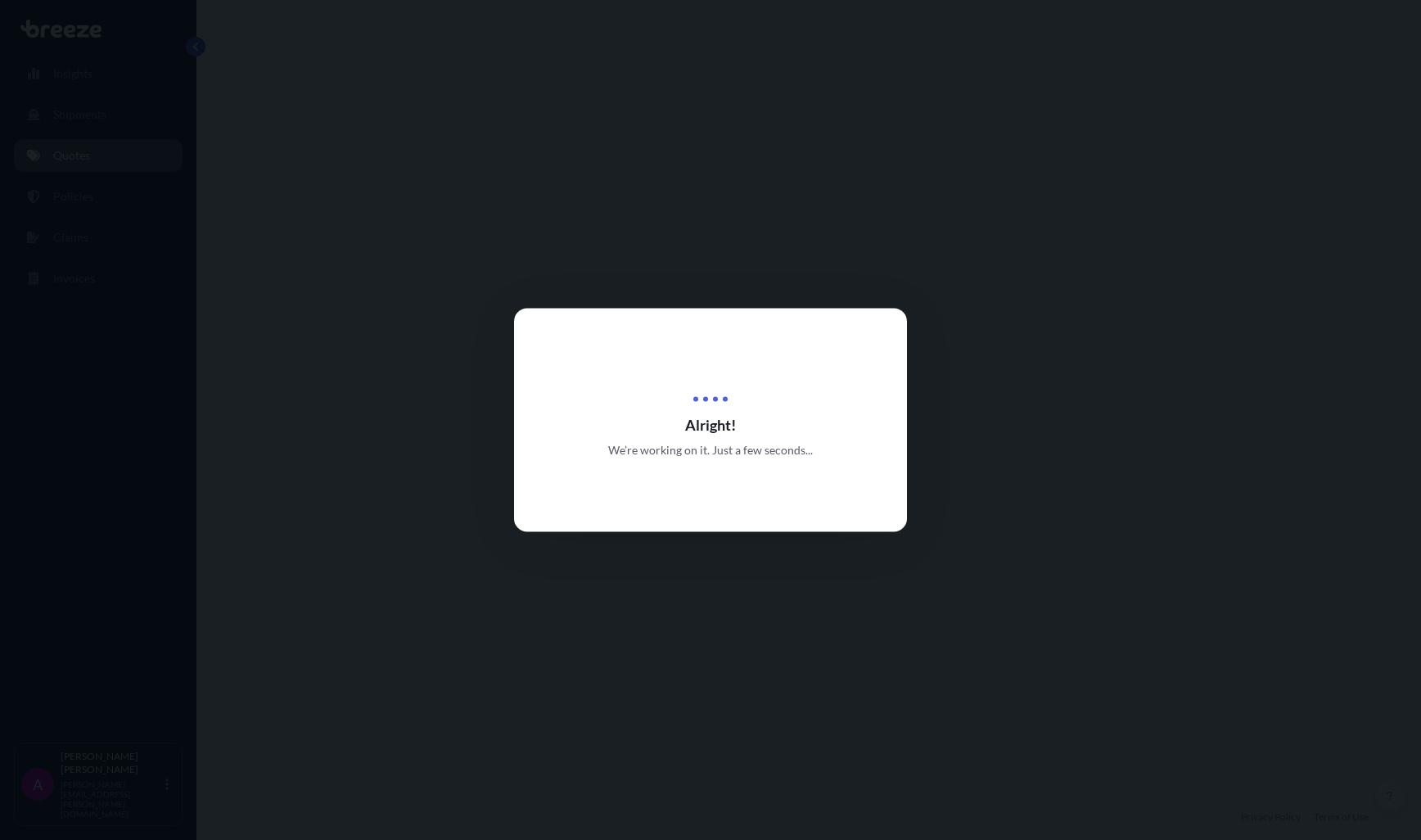
select select "Air"
select select "1"
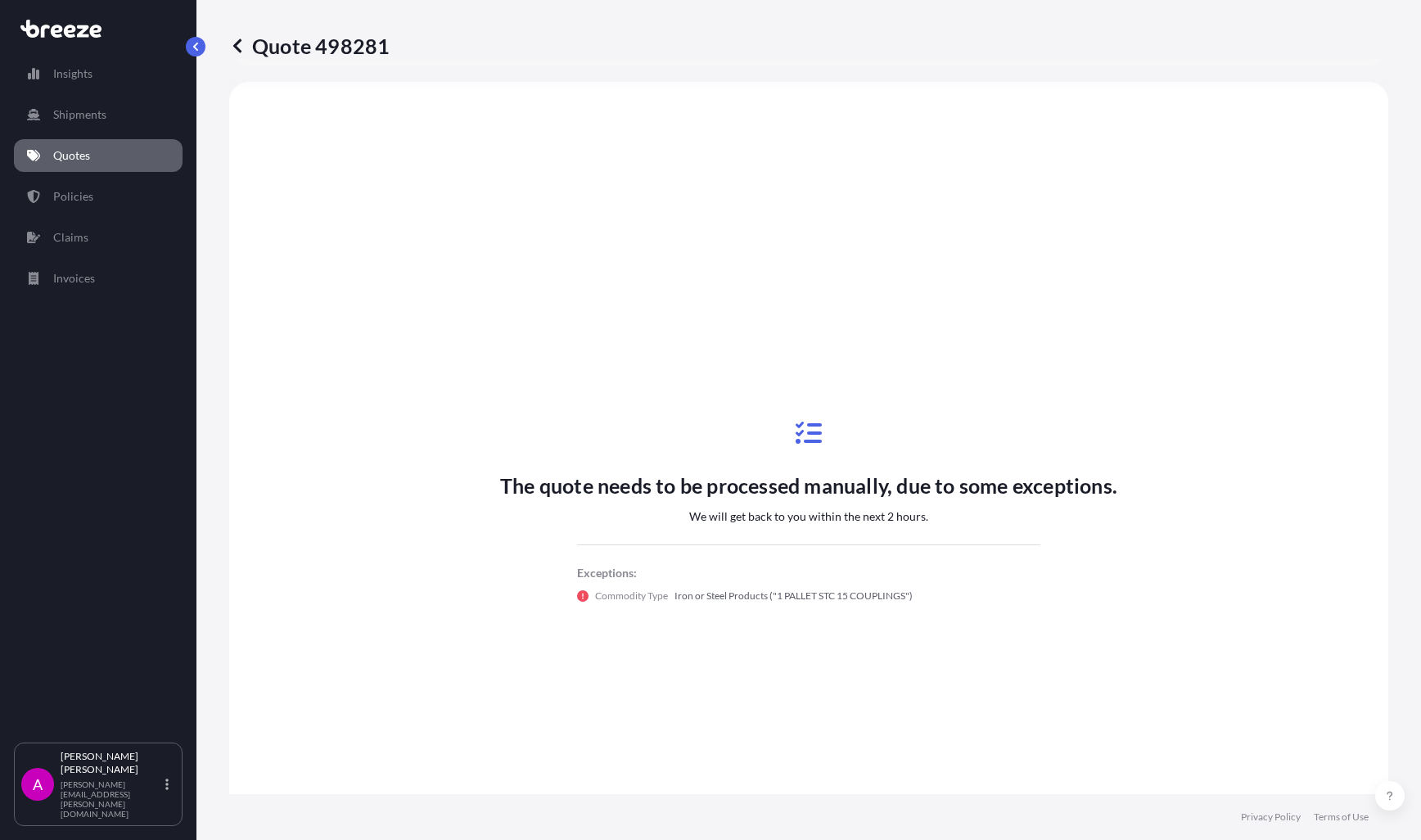
scroll to position [676, 0]
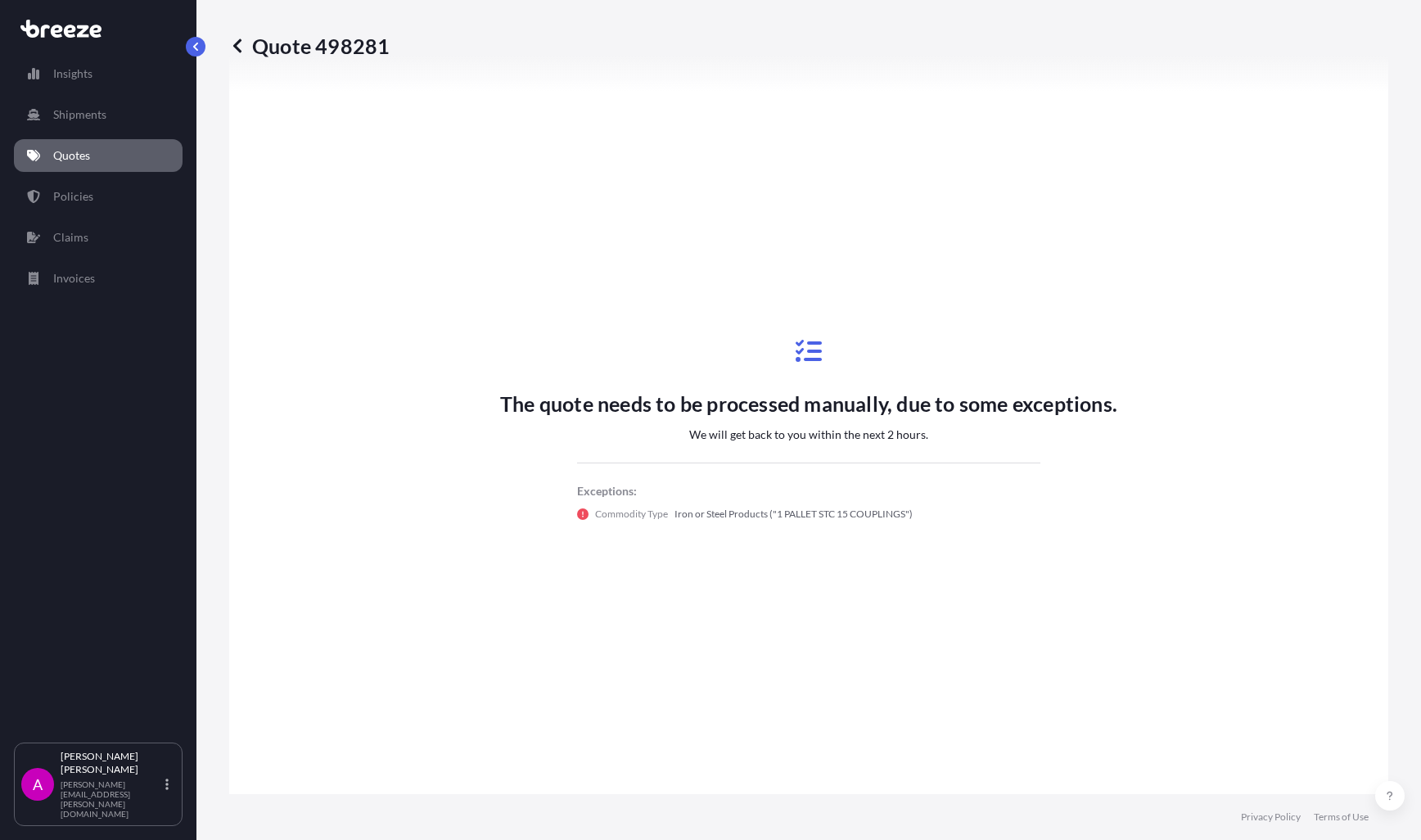
click at [75, 151] on p "Quotes" at bounding box center [71, 155] width 37 height 16
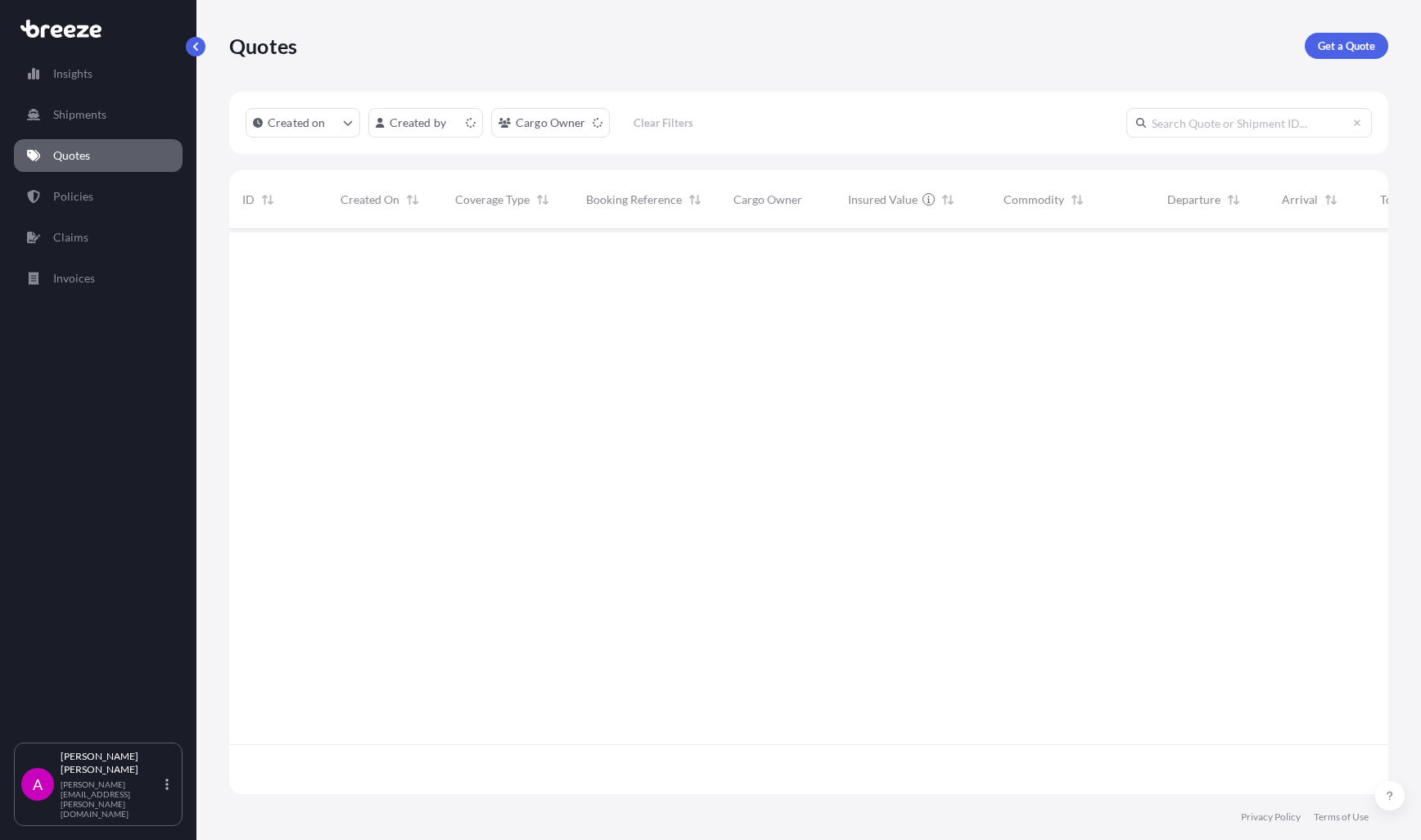
scroll to position [562, 1147]
click at [425, 246] on div "[DATE] AA [PERSON_NAME]" at bounding box center [385, 256] width 88 height 31
select select "Air"
select select "1"
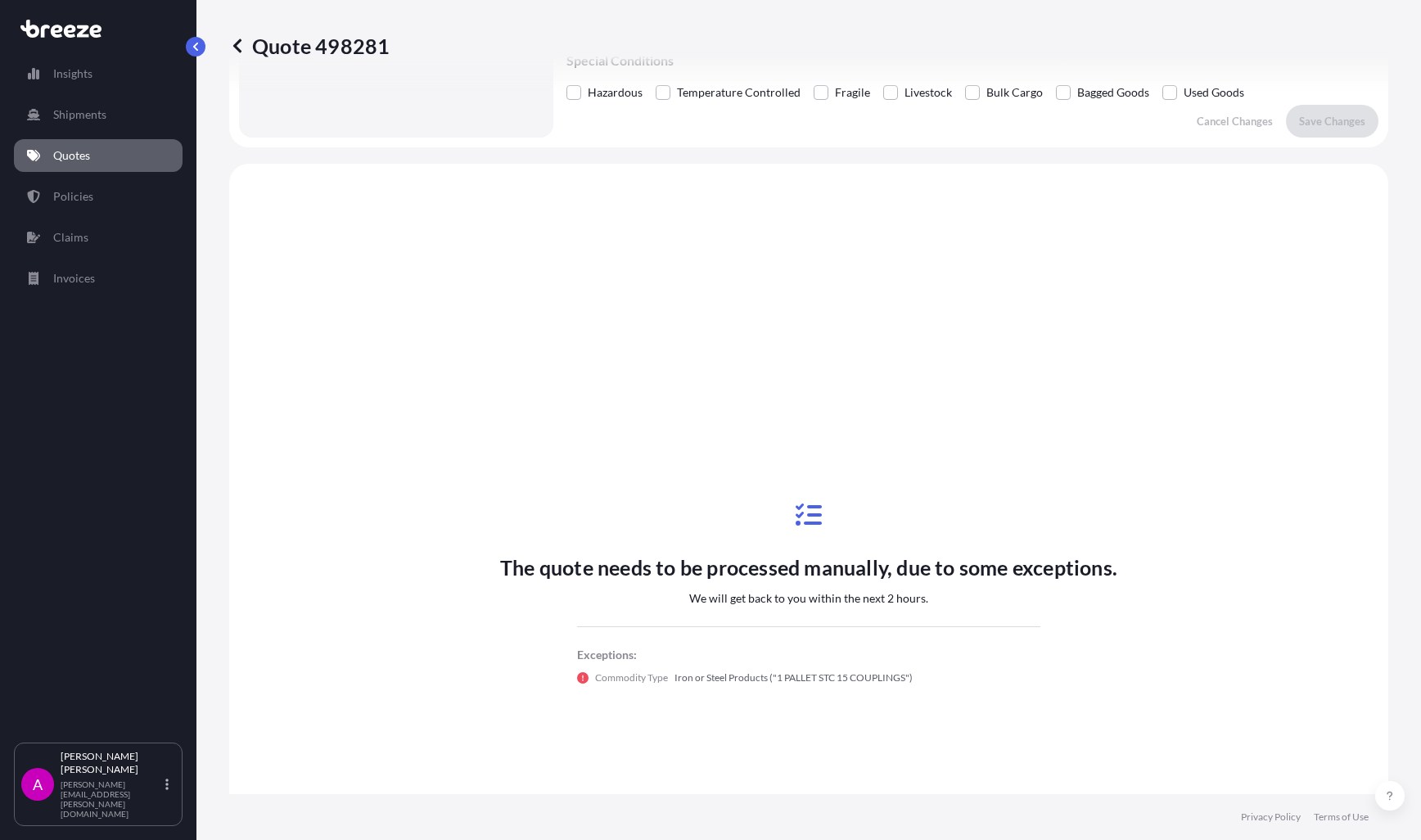
scroll to position [431, 0]
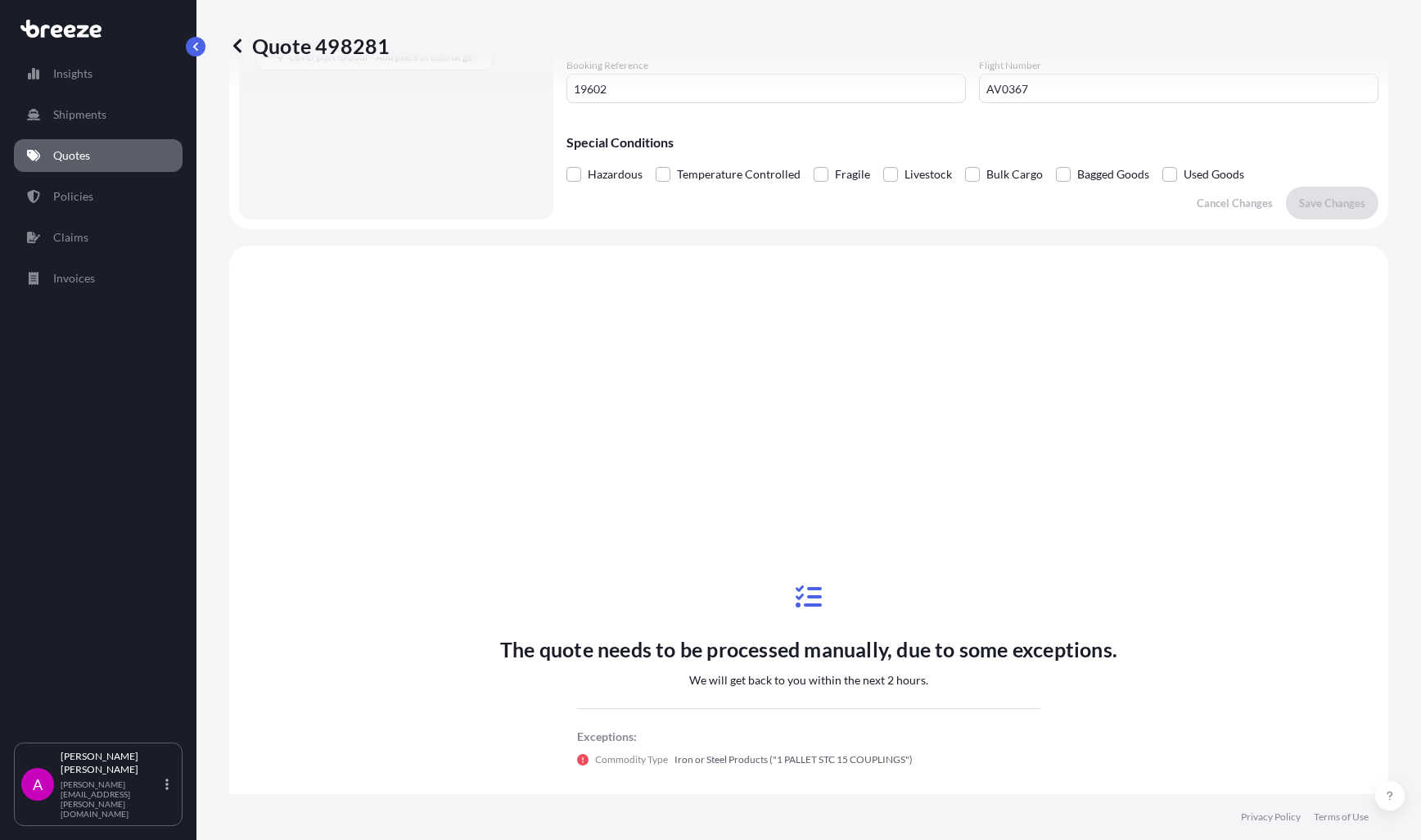
click at [99, 156] on link "Quotes" at bounding box center [98, 155] width 169 height 33
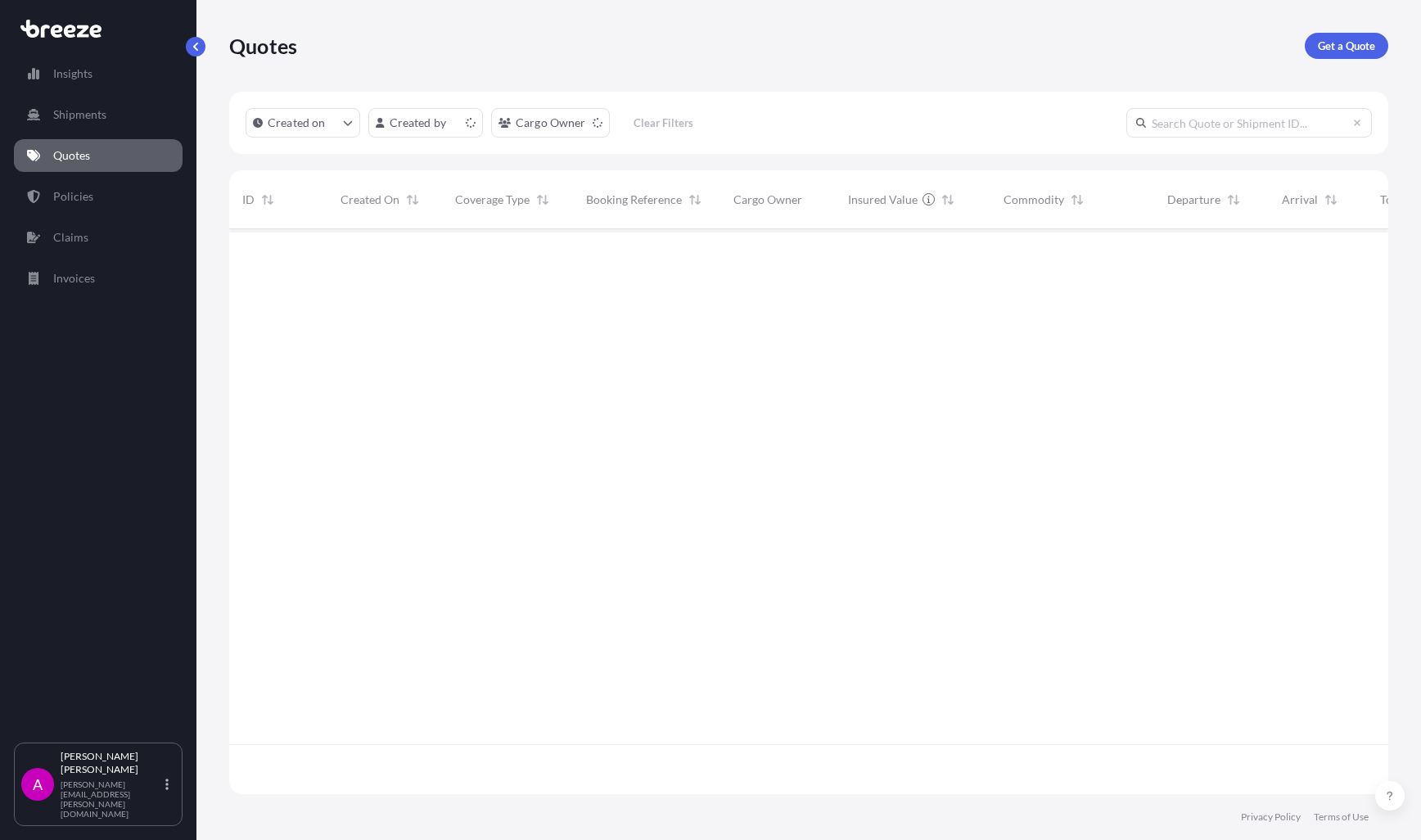
scroll to position [562, 1147]
click at [381, 263] on span "[PERSON_NAME]" at bounding box center [398, 265] width 78 height 13
select select "Air"
select select "1"
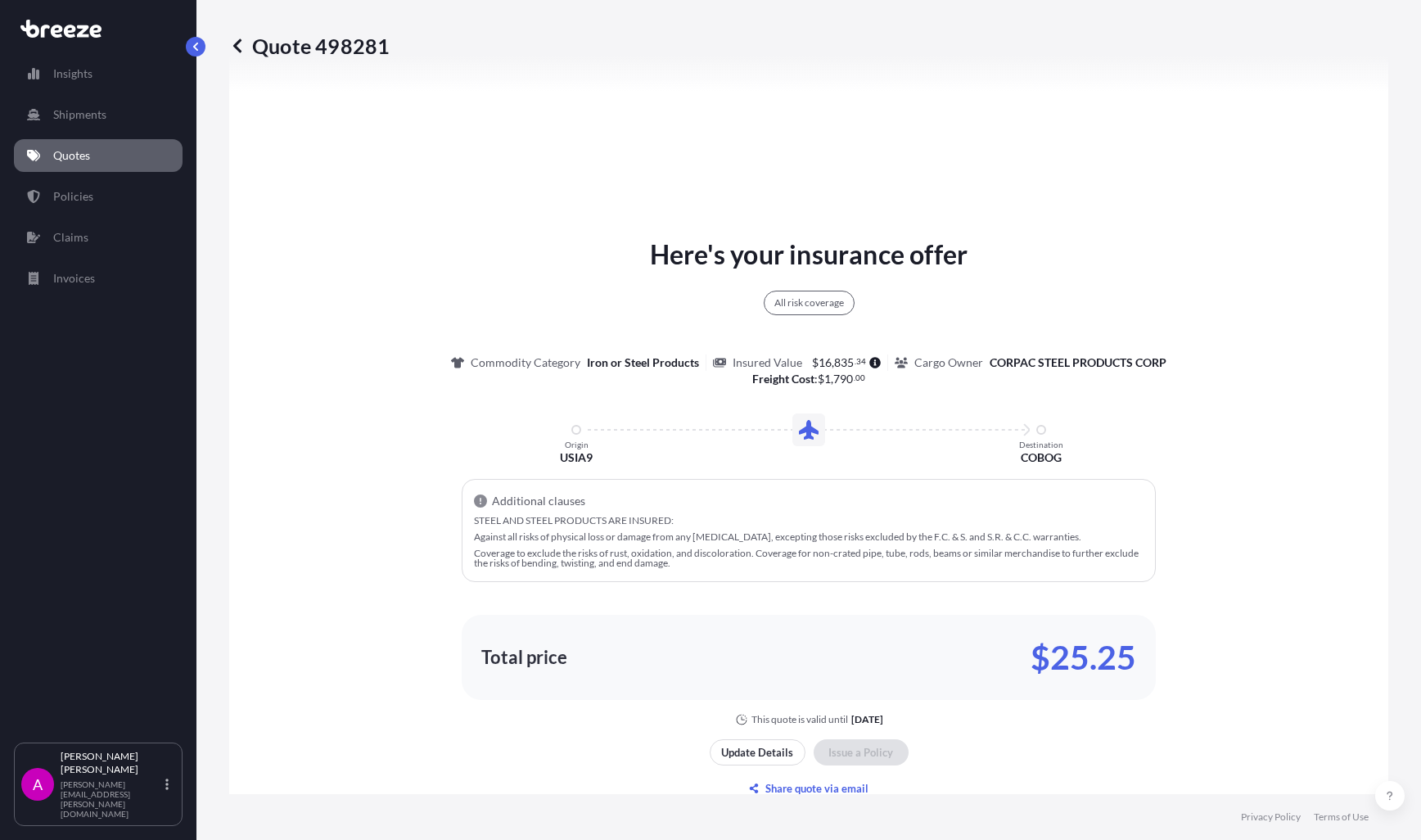
scroll to position [2154, 0]
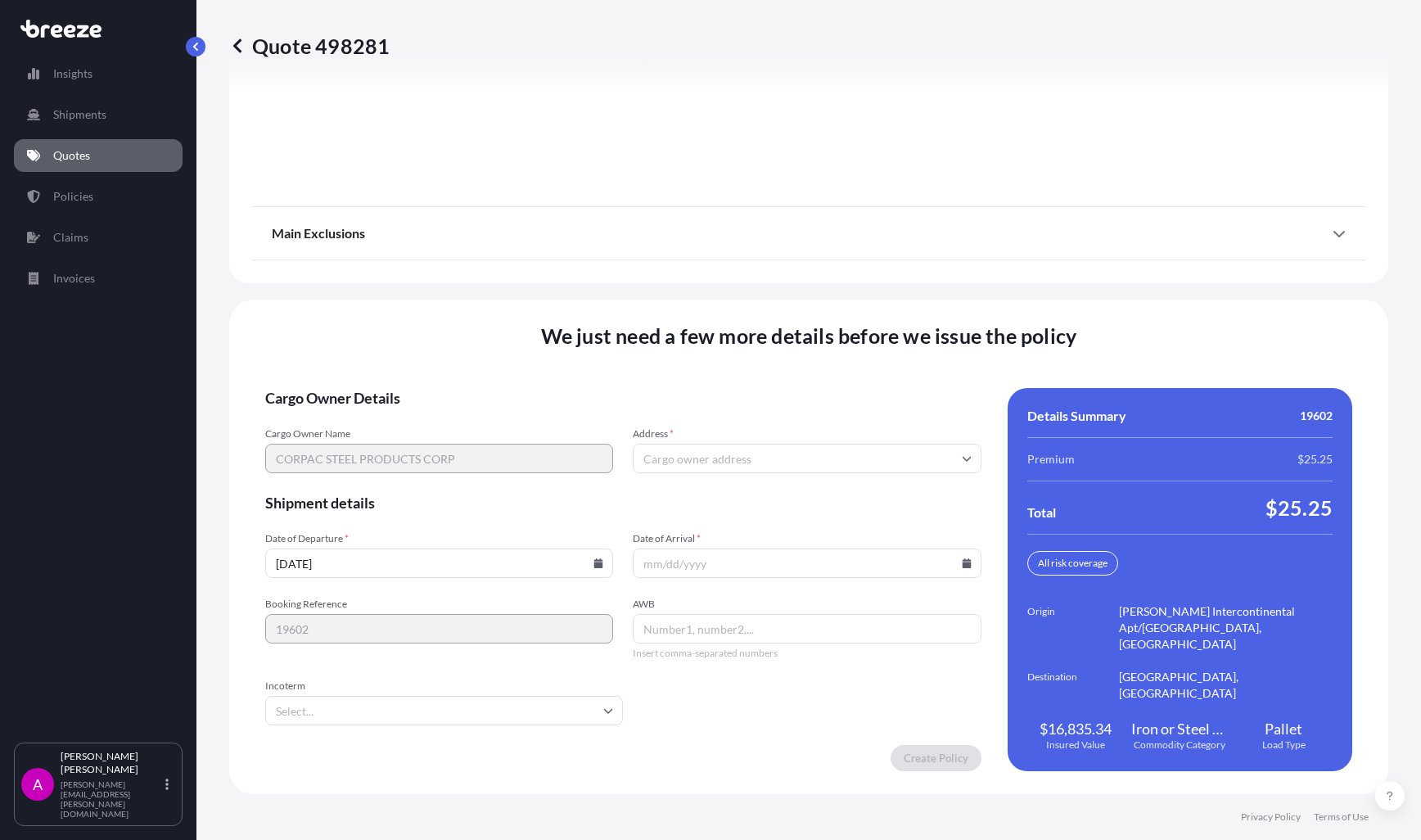
click at [689, 442] on div "Address *" at bounding box center [807, 450] width 348 height 46
click at [717, 576] on input "Date of Arrival *" at bounding box center [807, 562] width 348 height 29
click at [962, 566] on icon at bounding box center [966, 563] width 9 height 10
click at [887, 357] on button "6" at bounding box center [877, 355] width 26 height 26
type input "[DATE]"
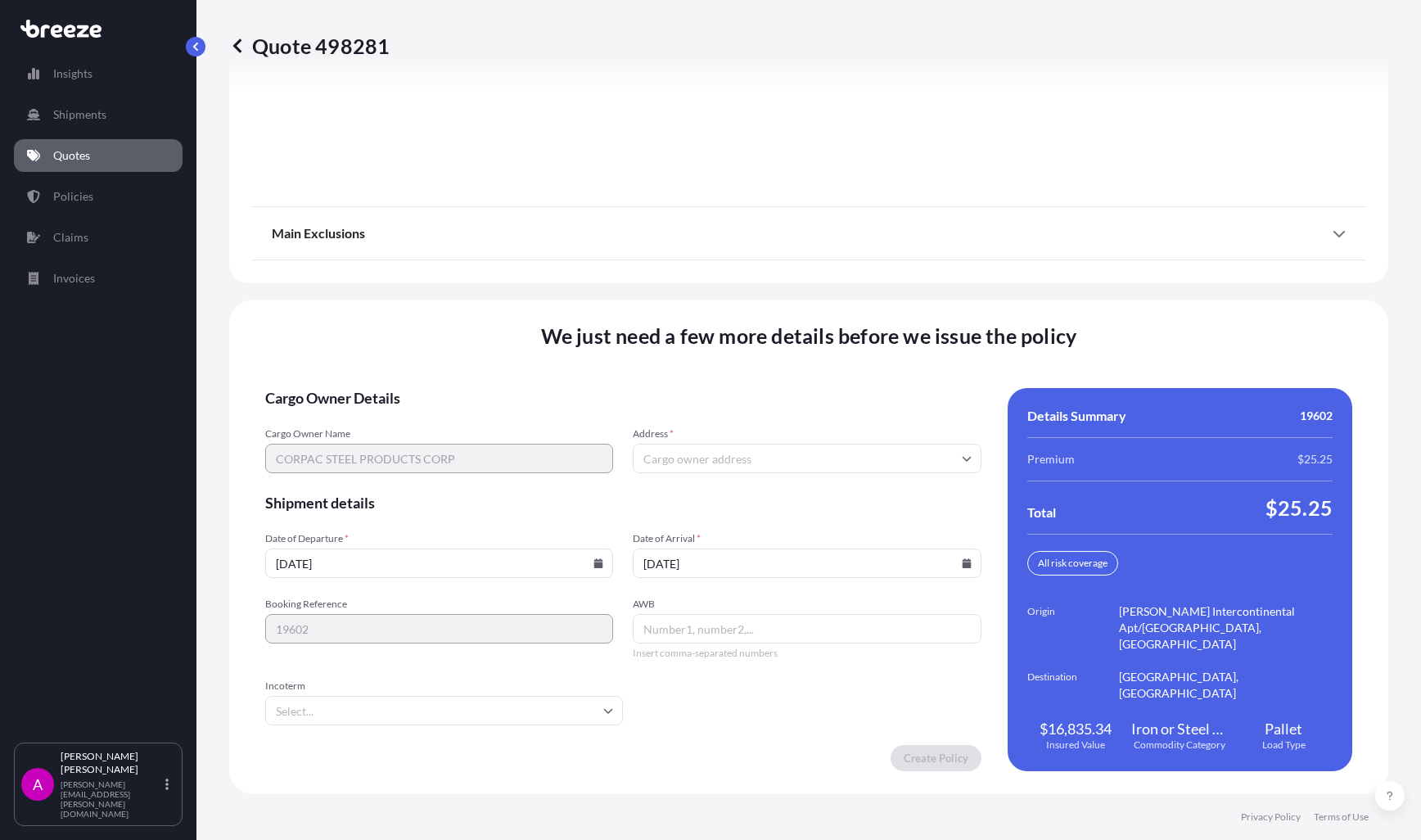
click at [390, 708] on input "Incoterm" at bounding box center [444, 710] width 358 height 29
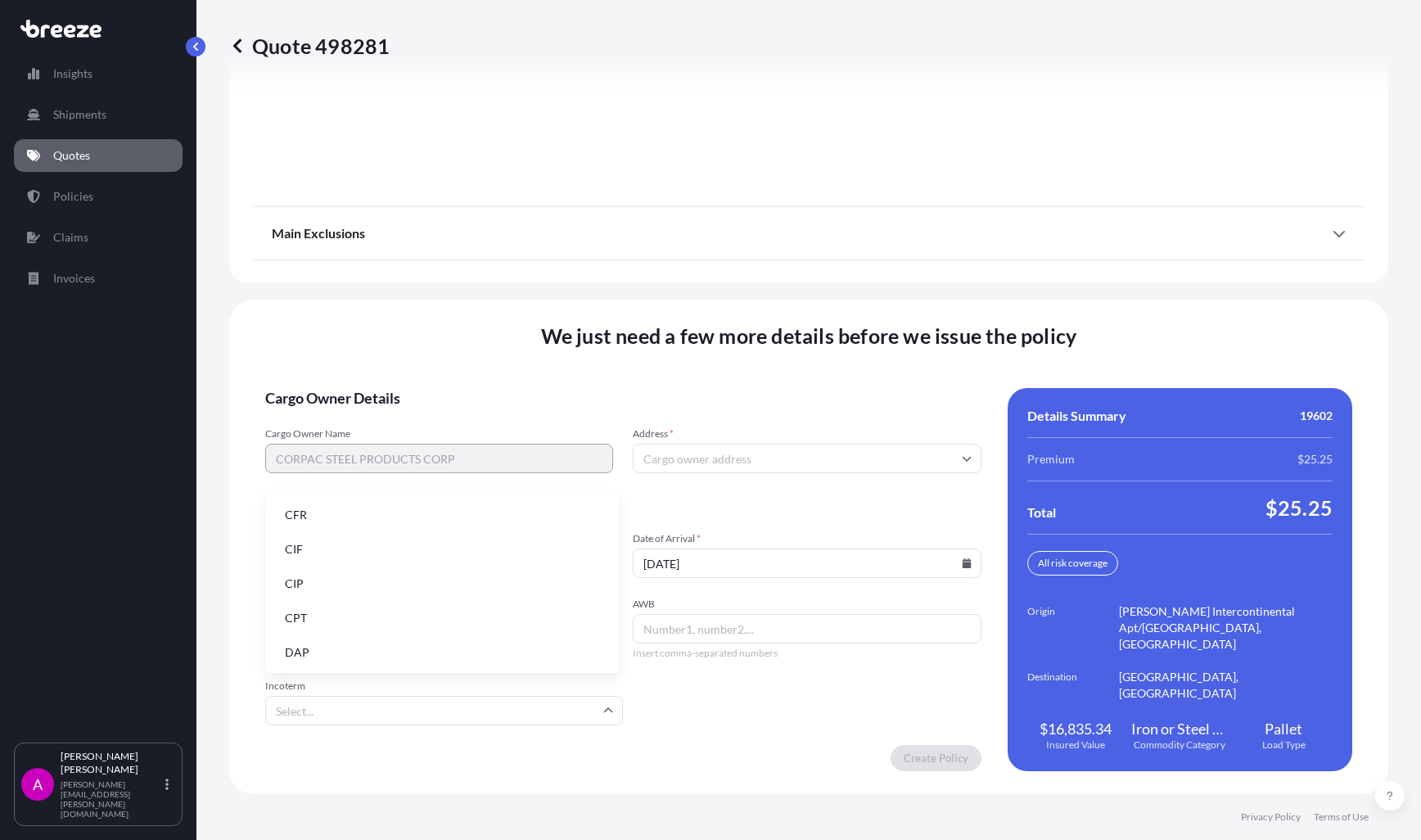
click at [294, 543] on li "CIF" at bounding box center [442, 549] width 341 height 31
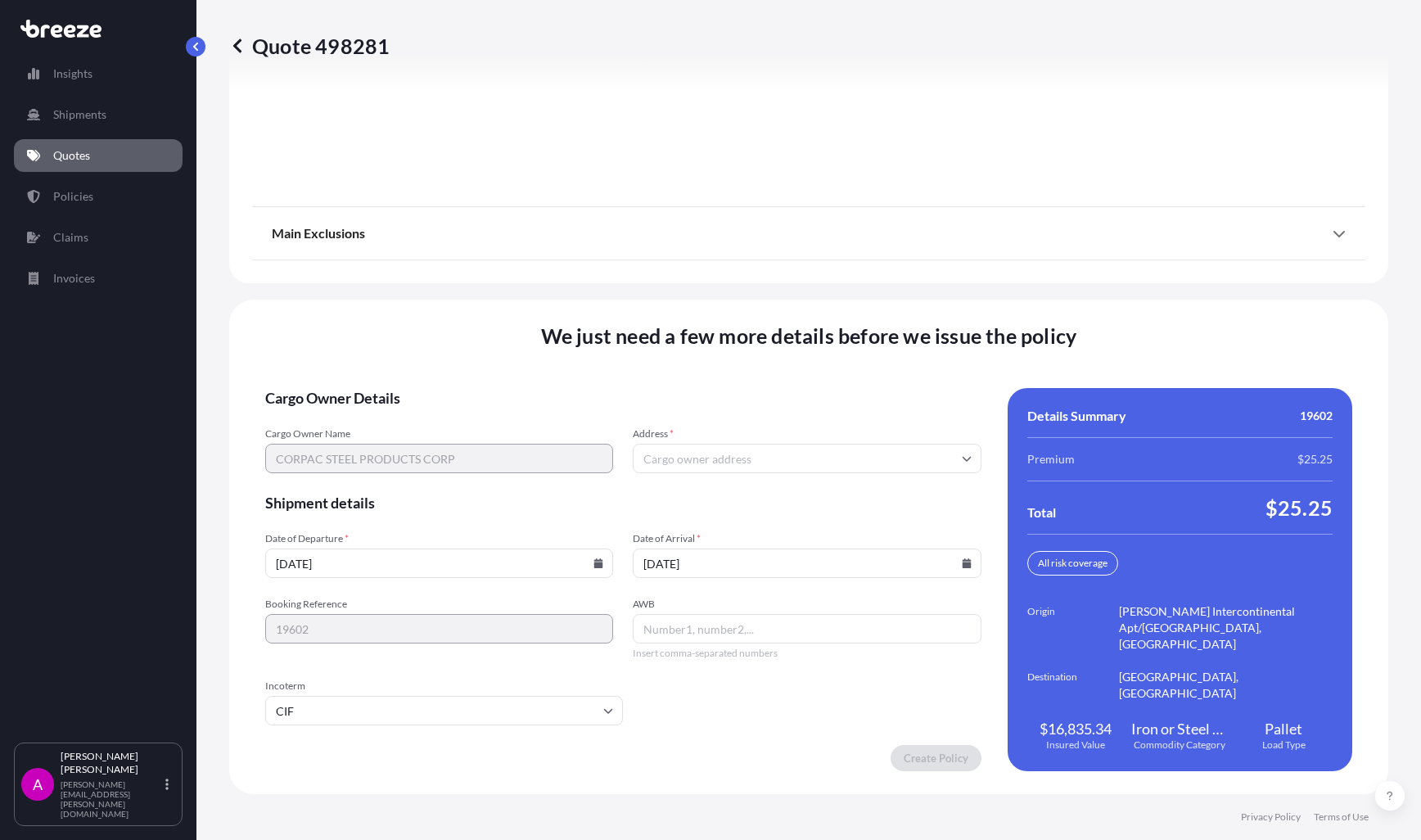
click at [677, 628] on input "AWB" at bounding box center [807, 628] width 348 height 29
click at [688, 633] on input "AWB" at bounding box center [807, 628] width 348 height 29
click at [749, 757] on div "Create Policy" at bounding box center [623, 758] width 716 height 26
click at [665, 635] on input "729-90507546" at bounding box center [807, 628] width 348 height 29
type input "72990507546"
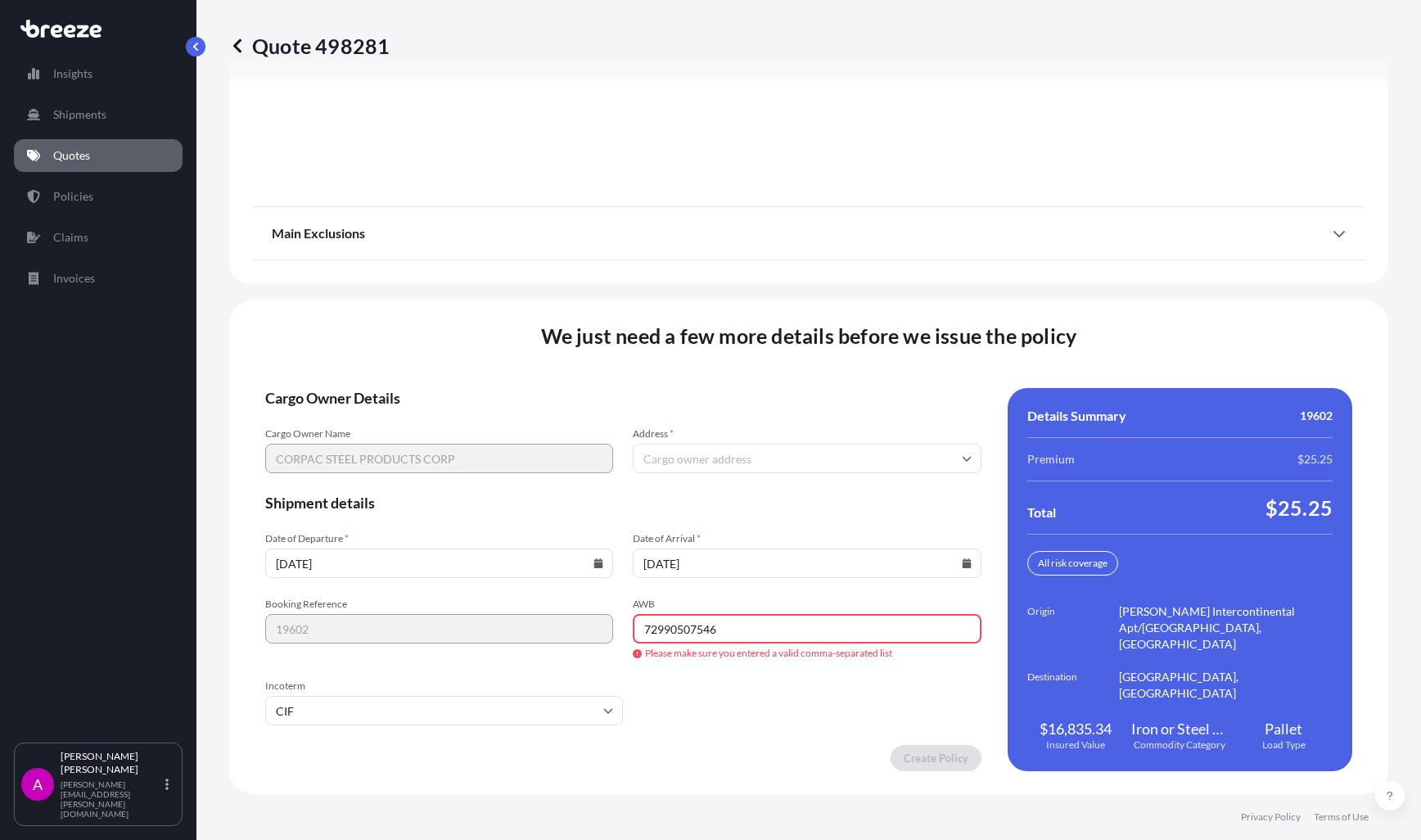
click at [749, 730] on form "Cargo Owner Details Cargo Owner Name CORPAC STEEL PRODUCTS CORP Address * Shipm…" at bounding box center [623, 579] width 716 height 383
click at [822, 711] on form "Cargo Owner Details Cargo Owner Name CORPAC STEEL PRODUCTS CORP Address * Shipm…" at bounding box center [623, 579] width 716 height 383
drag, startPoint x: 702, startPoint y: 502, endPoint x: 706, endPoint y: 491, distance: 11.7
click at [702, 501] on span "Shipment details" at bounding box center [623, 503] width 716 height 20
click at [702, 458] on input "Address *" at bounding box center [807, 458] width 348 height 29
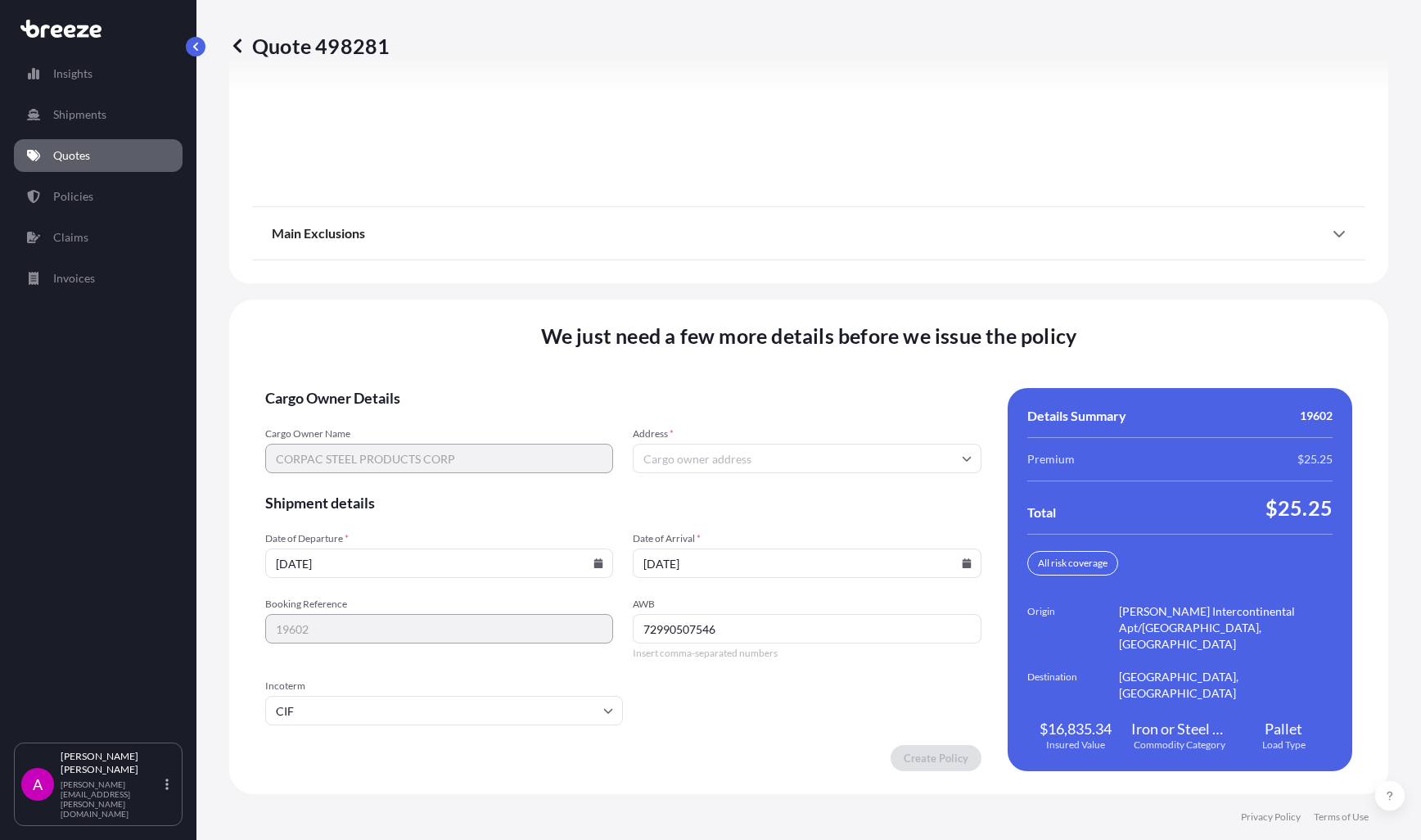
click at [702, 458] on input "Address *" at bounding box center [807, 458] width 348 height 29
click at [703, 456] on input "Address *" at bounding box center [807, 458] width 348 height 29
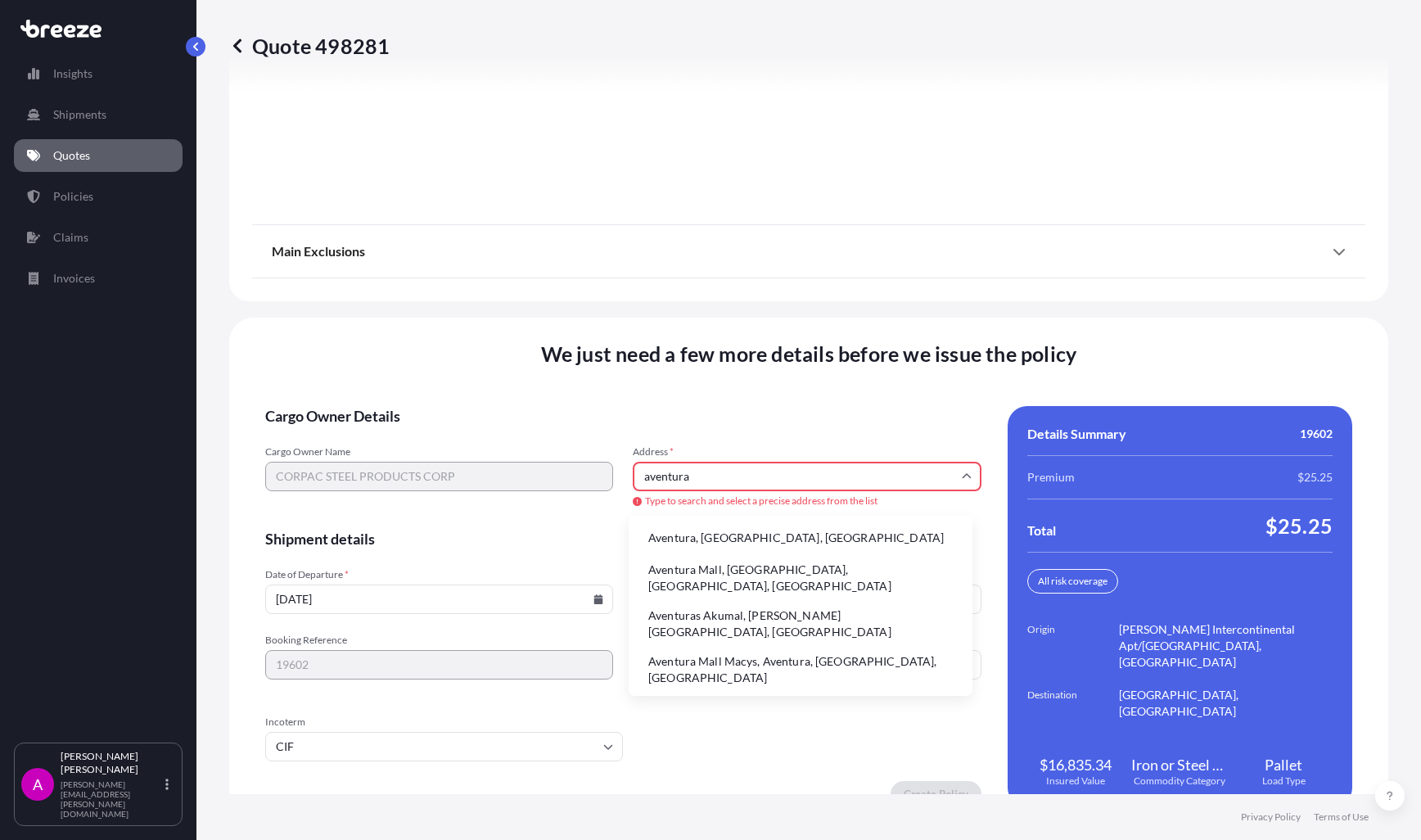
click at [711, 541] on li "Aventura, [GEOGRAPHIC_DATA], [GEOGRAPHIC_DATA]" at bounding box center [800, 537] width 331 height 31
type input "Aventura, [GEOGRAPHIC_DATA], [GEOGRAPHIC_DATA]"
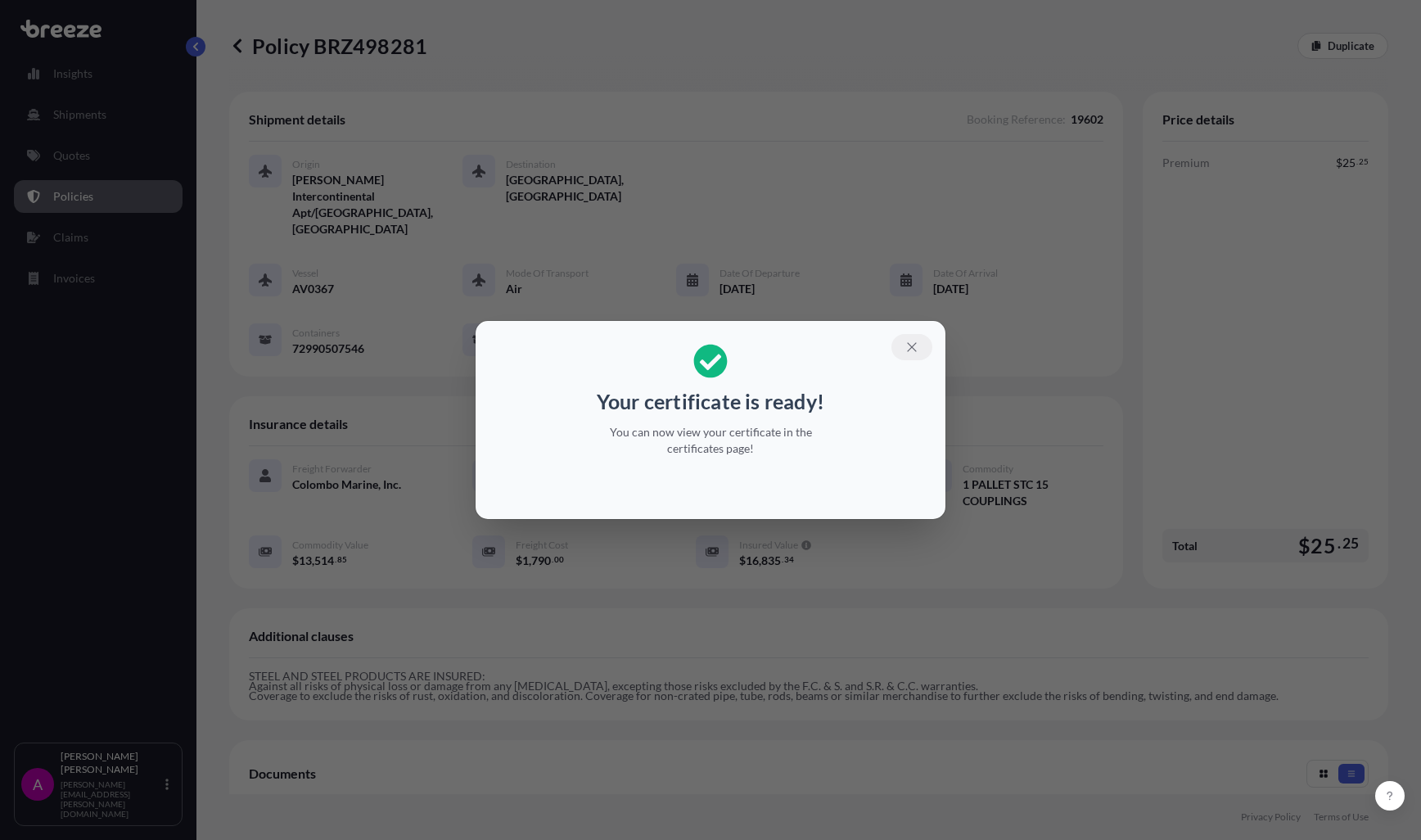
click at [920, 345] on button "button" at bounding box center [911, 347] width 41 height 26
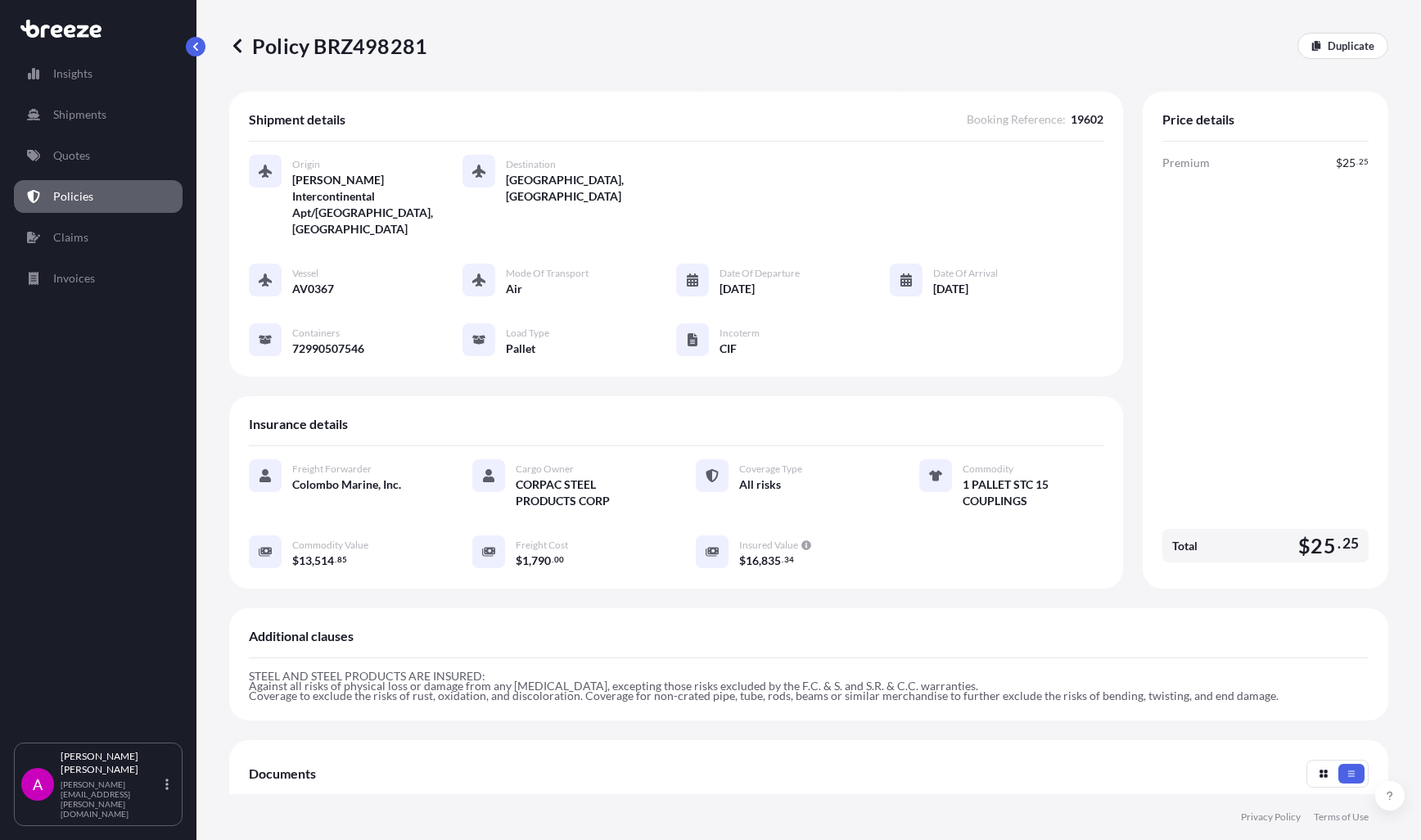
scroll to position [293, 0]
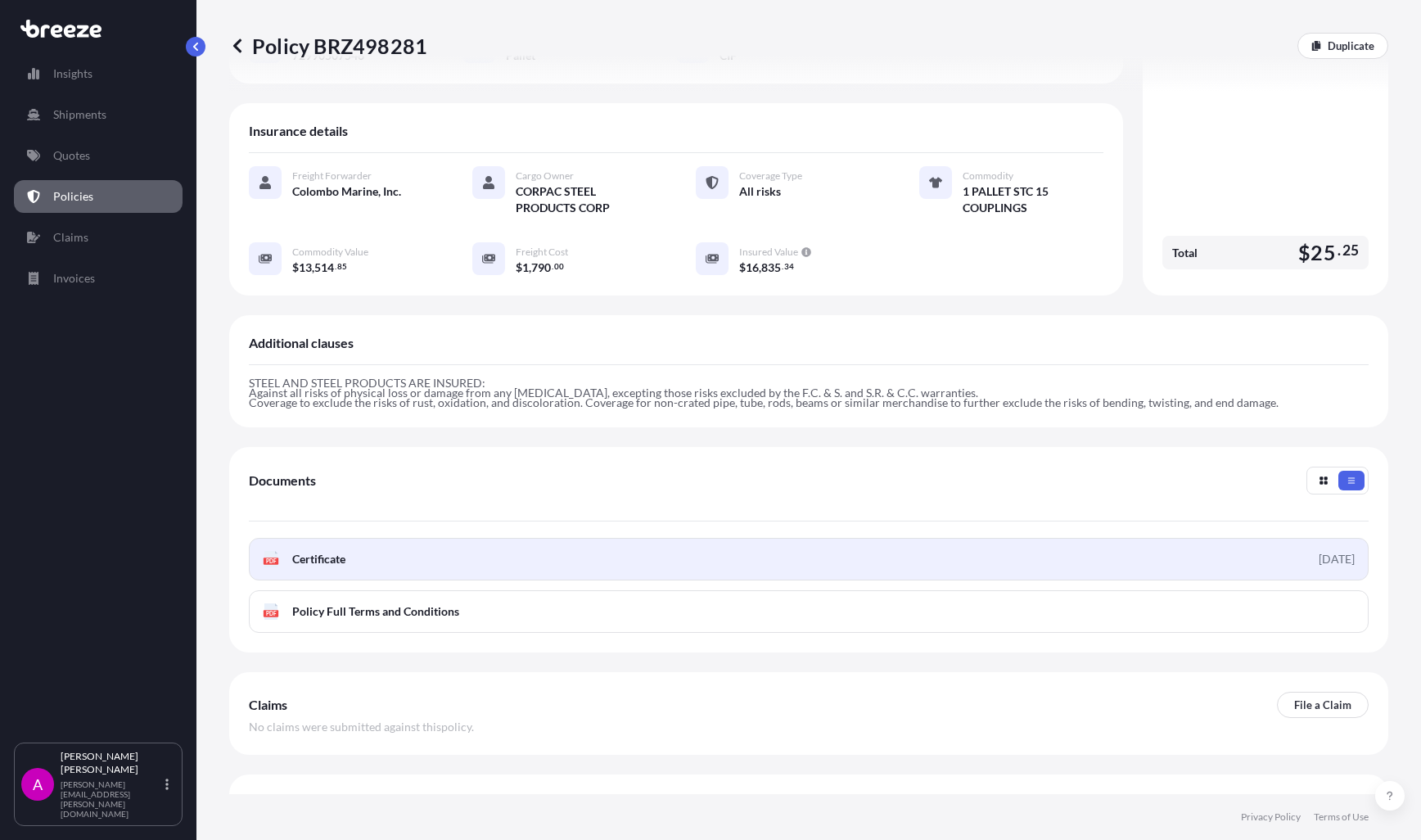
click at [317, 551] on span "Certificate" at bounding box center [318, 559] width 53 height 16
